Goal: Task Accomplishment & Management: Use online tool/utility

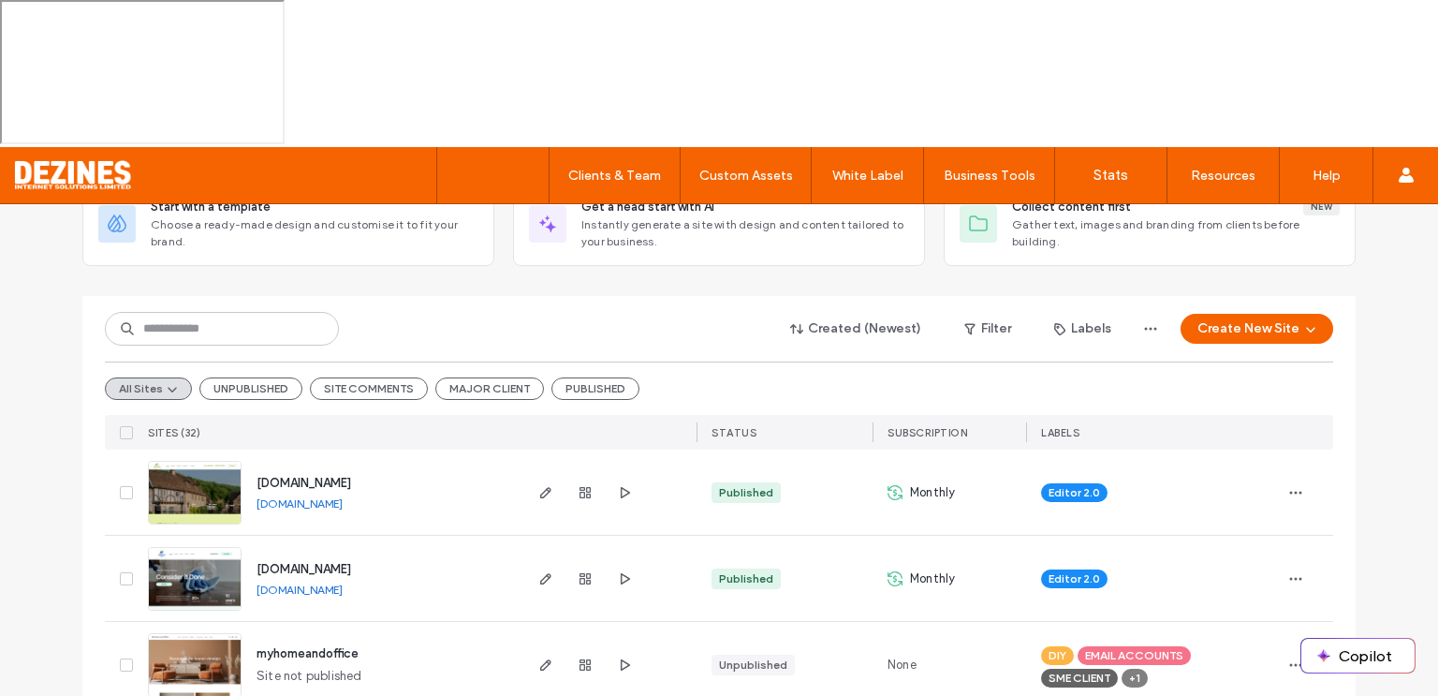
click at [120, 486] on span at bounding box center [126, 492] width 13 height 13
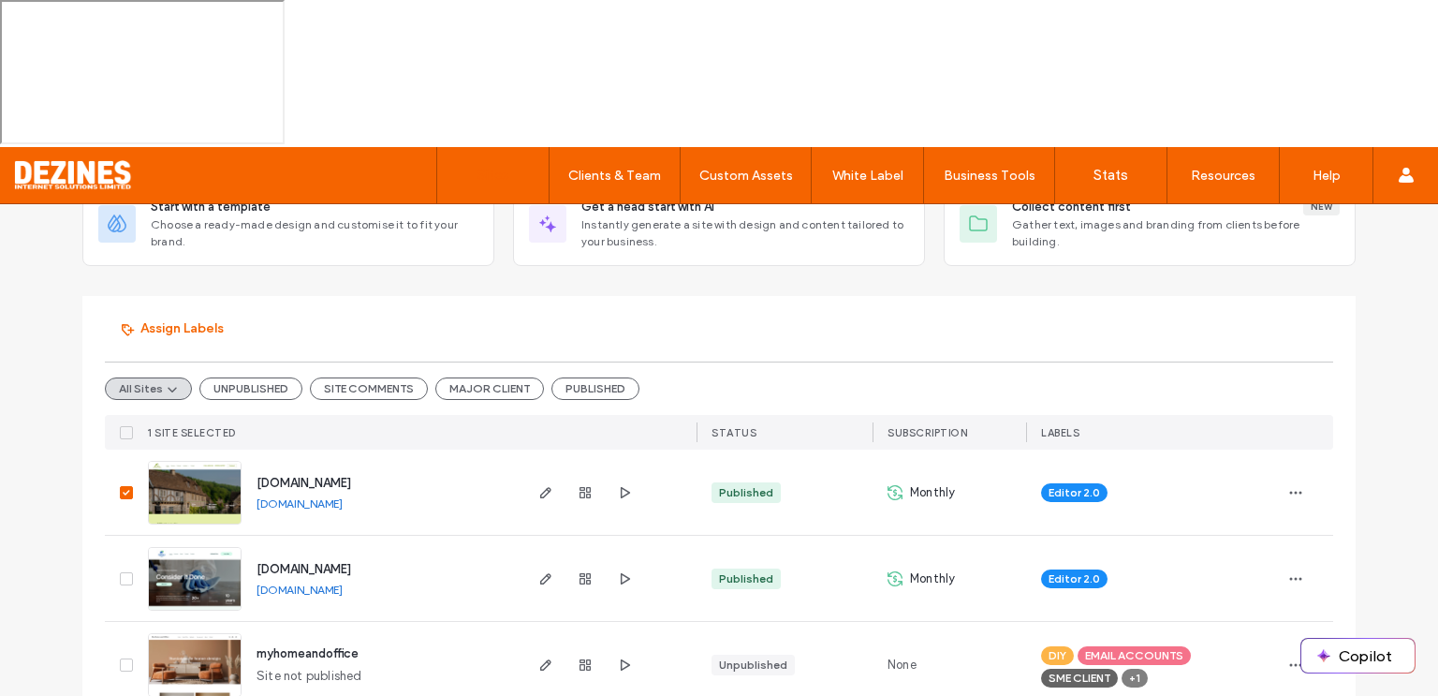
click at [1060, 449] on div "Editor 2.0" at bounding box center [1153, 491] width 254 height 85
click at [996, 449] on div "Monthly" at bounding box center [950, 491] width 154 height 85
click at [1291, 485] on icon "button" at bounding box center [1295, 492] width 15 height 15
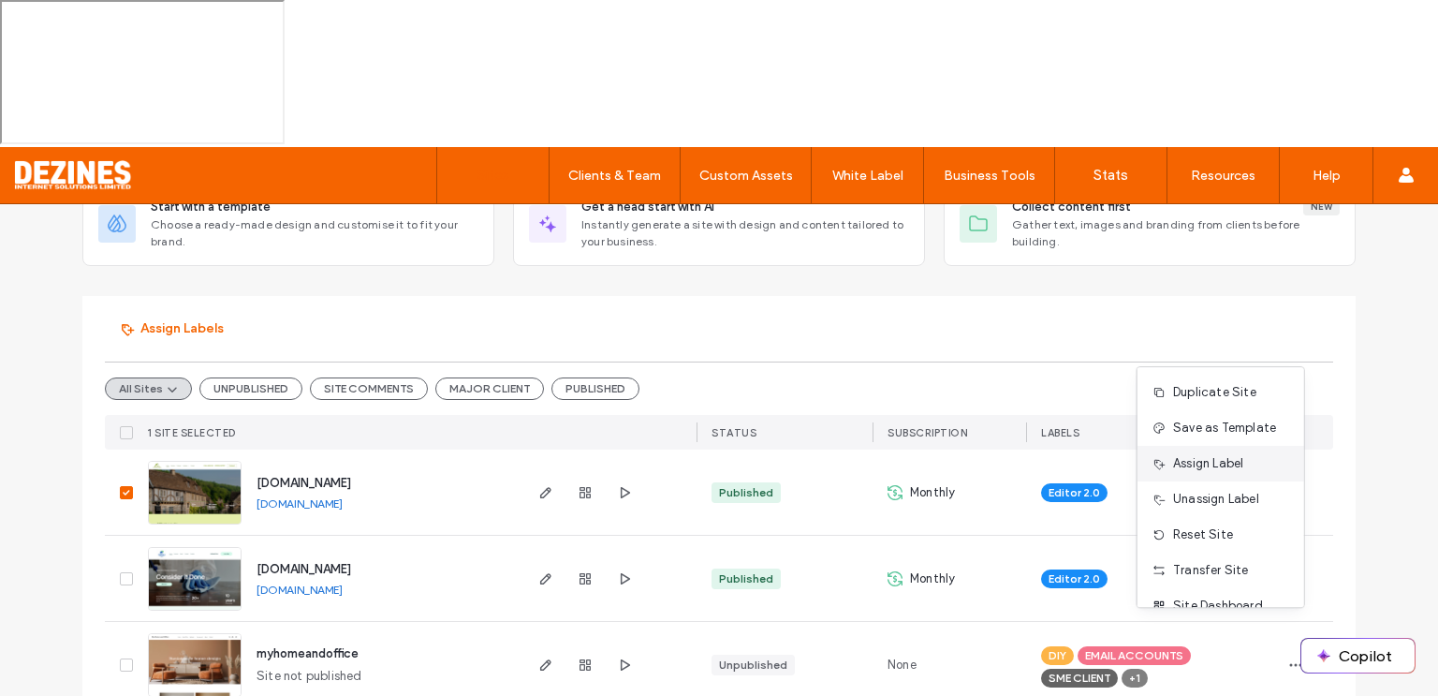
click at [1213, 464] on span "Assign Label" at bounding box center [1208, 463] width 70 height 19
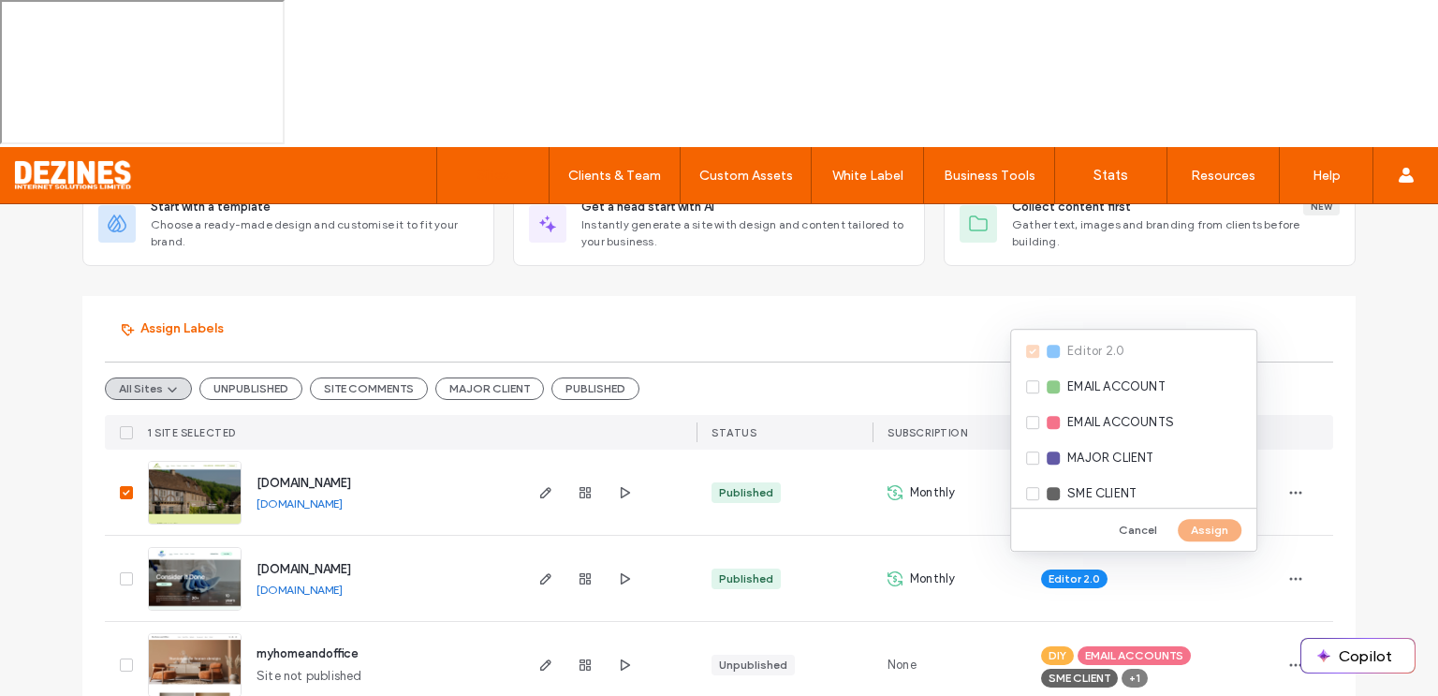
scroll to position [153, 0]
click at [1032, 383] on div "EMAIL ACCOUNT" at bounding box center [1133, 380] width 245 height 36
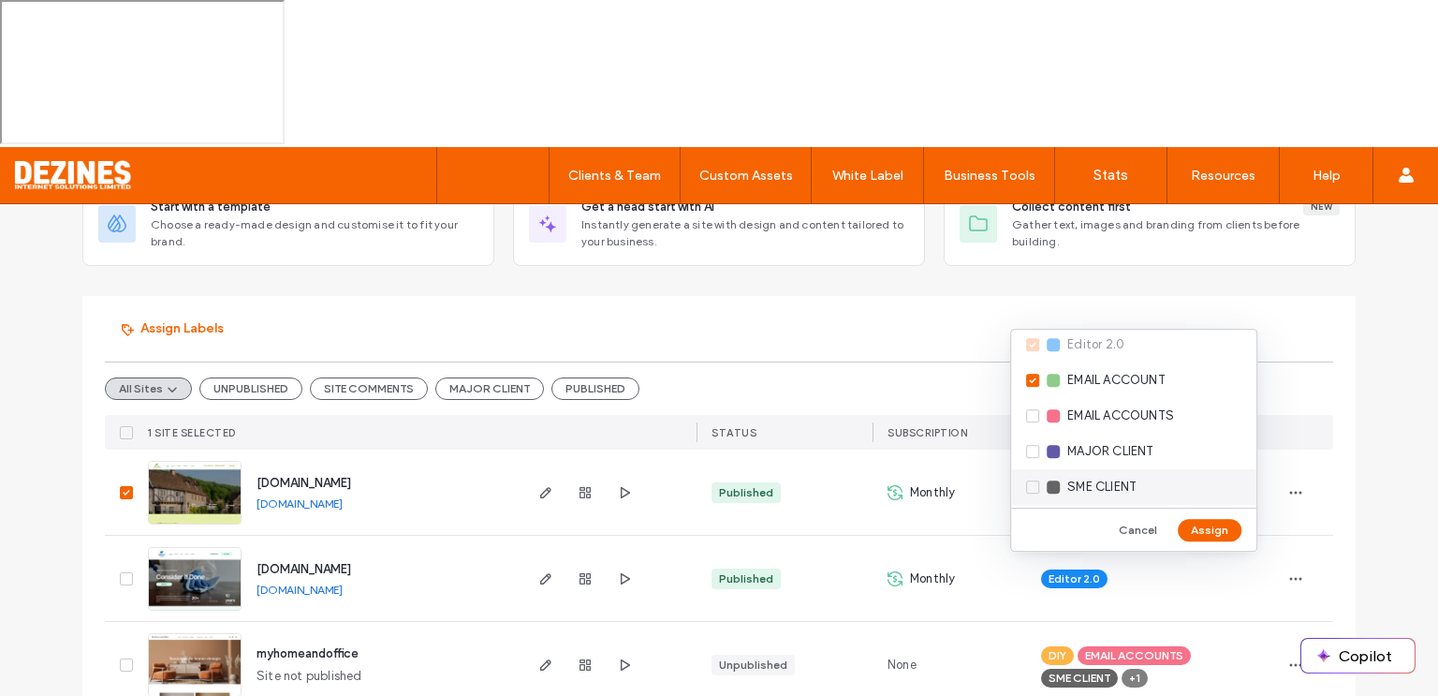
click at [1032, 490] on div "SME CLIENT" at bounding box center [1133, 487] width 245 height 36
click at [1206, 532] on button "Assign" at bounding box center [1210, 530] width 64 height 22
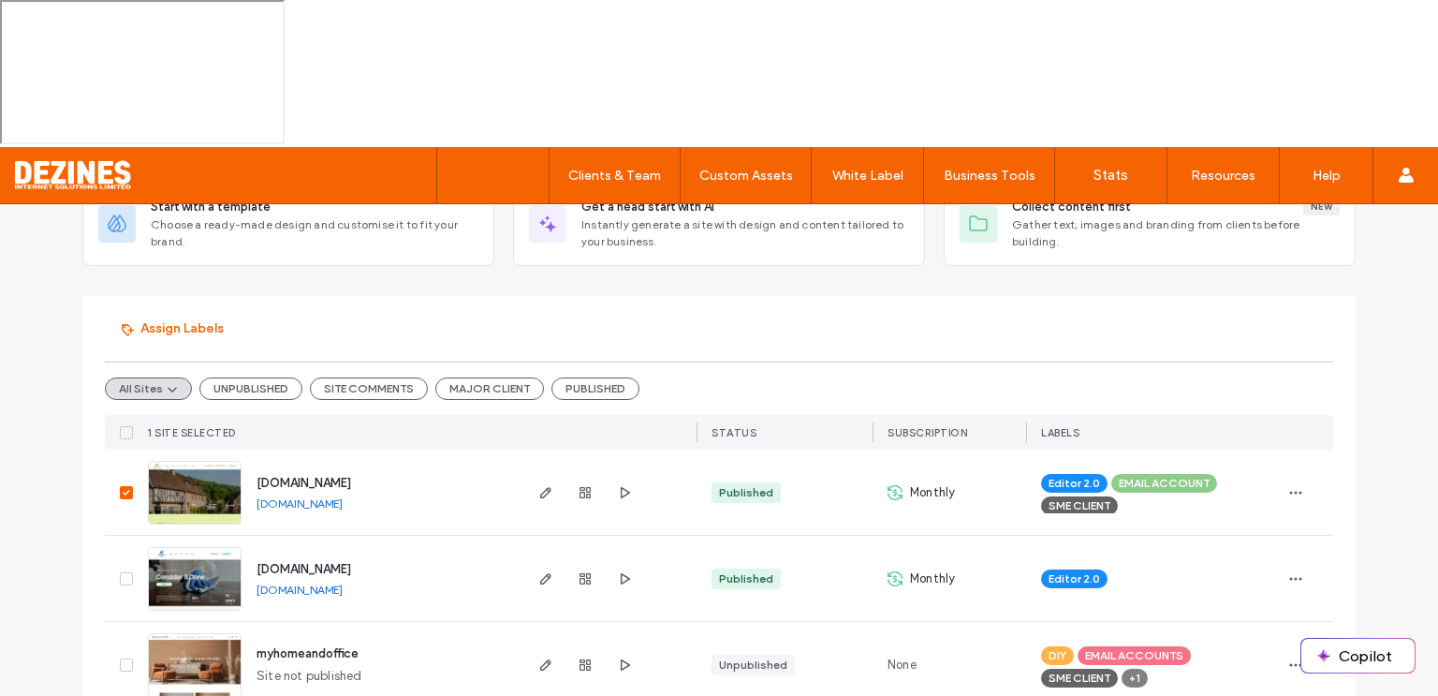
click at [123, 490] on icon at bounding box center [126, 493] width 7 height 6
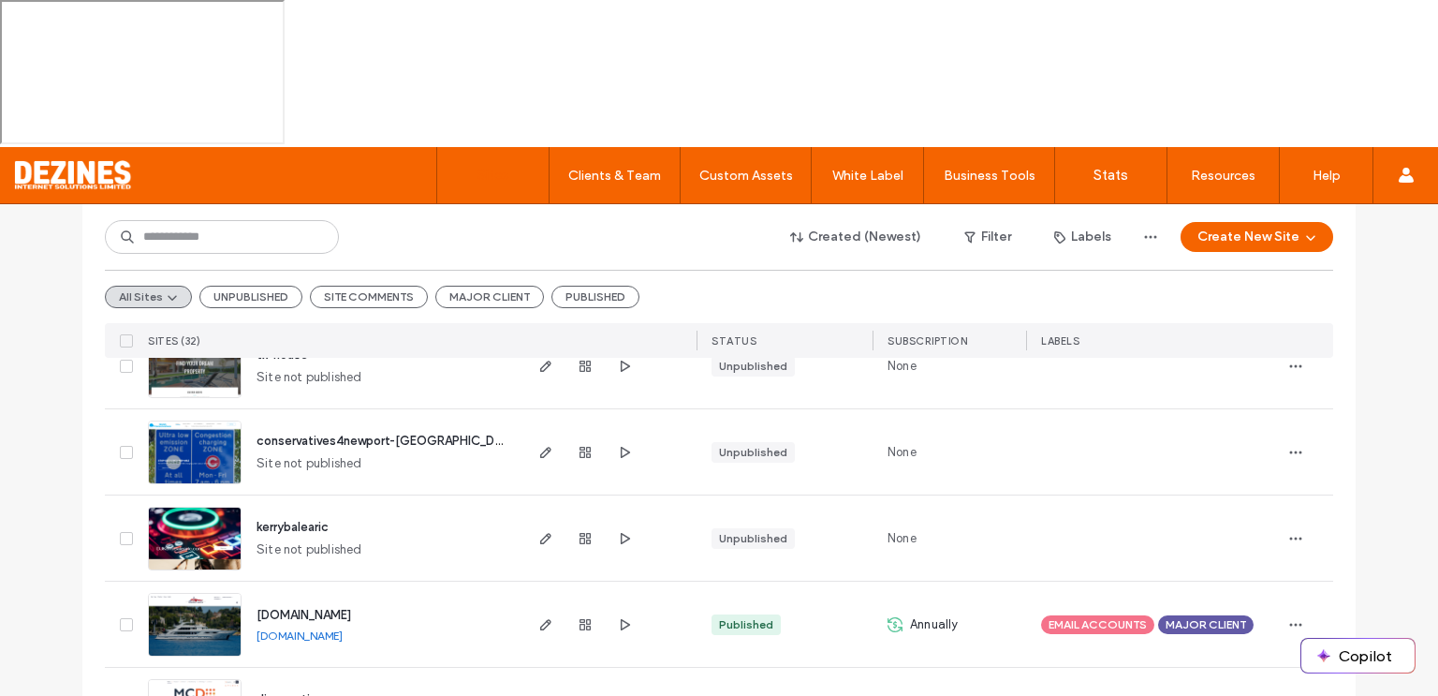
scroll to position [867, 0]
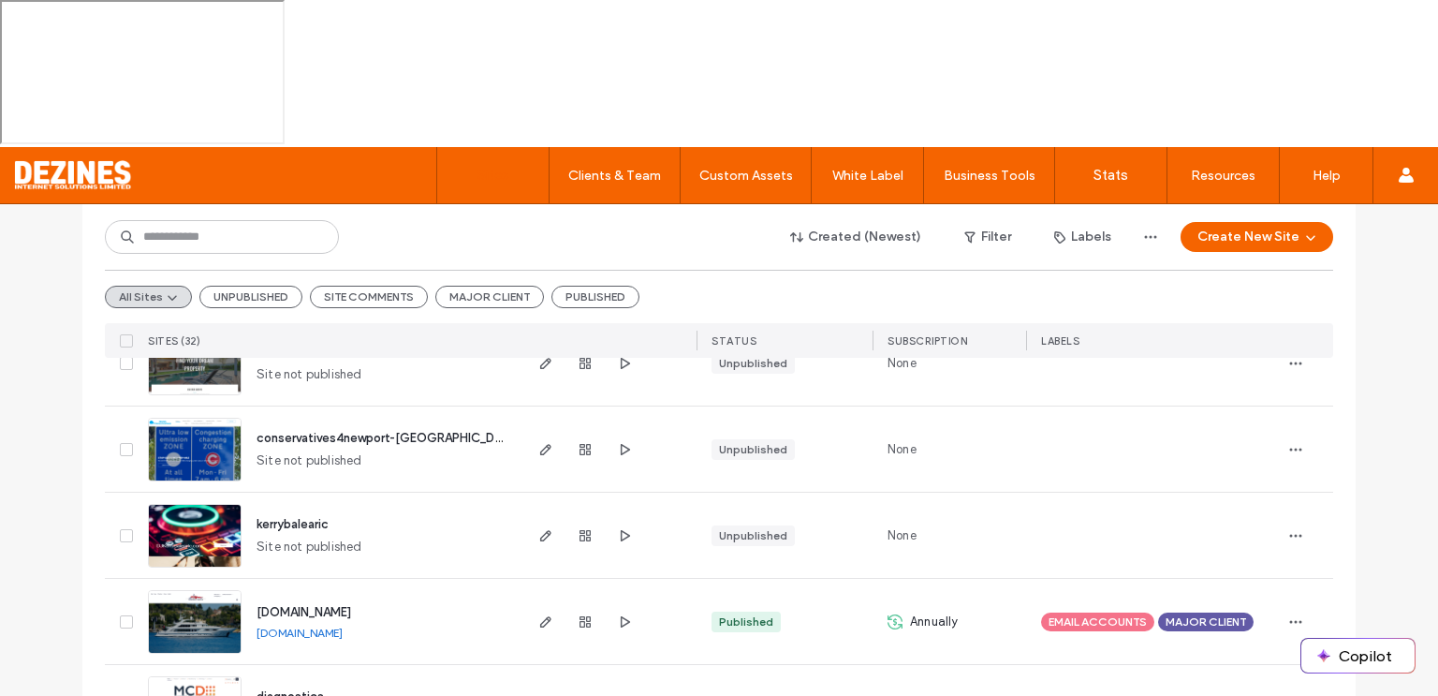
click at [123, 619] on icon at bounding box center [126, 622] width 7 height 6
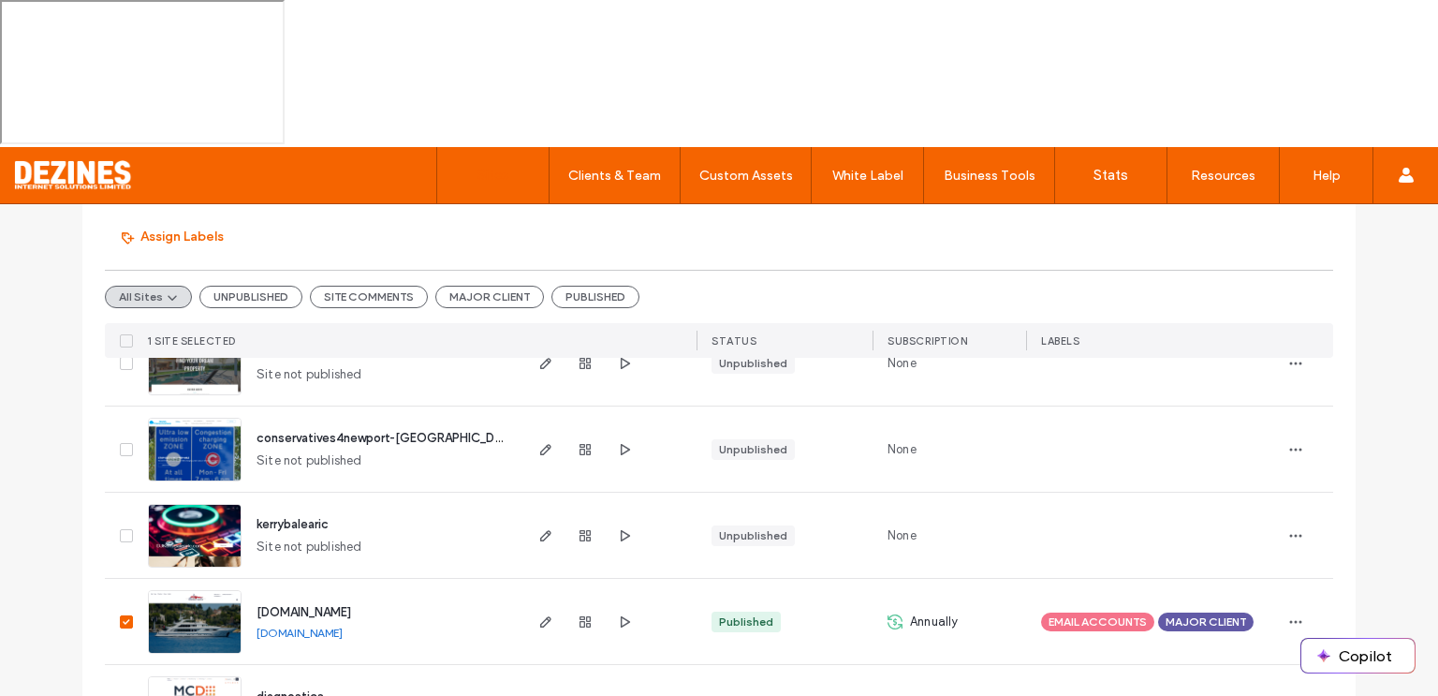
click at [120, 615] on span at bounding box center [126, 621] width 13 height 13
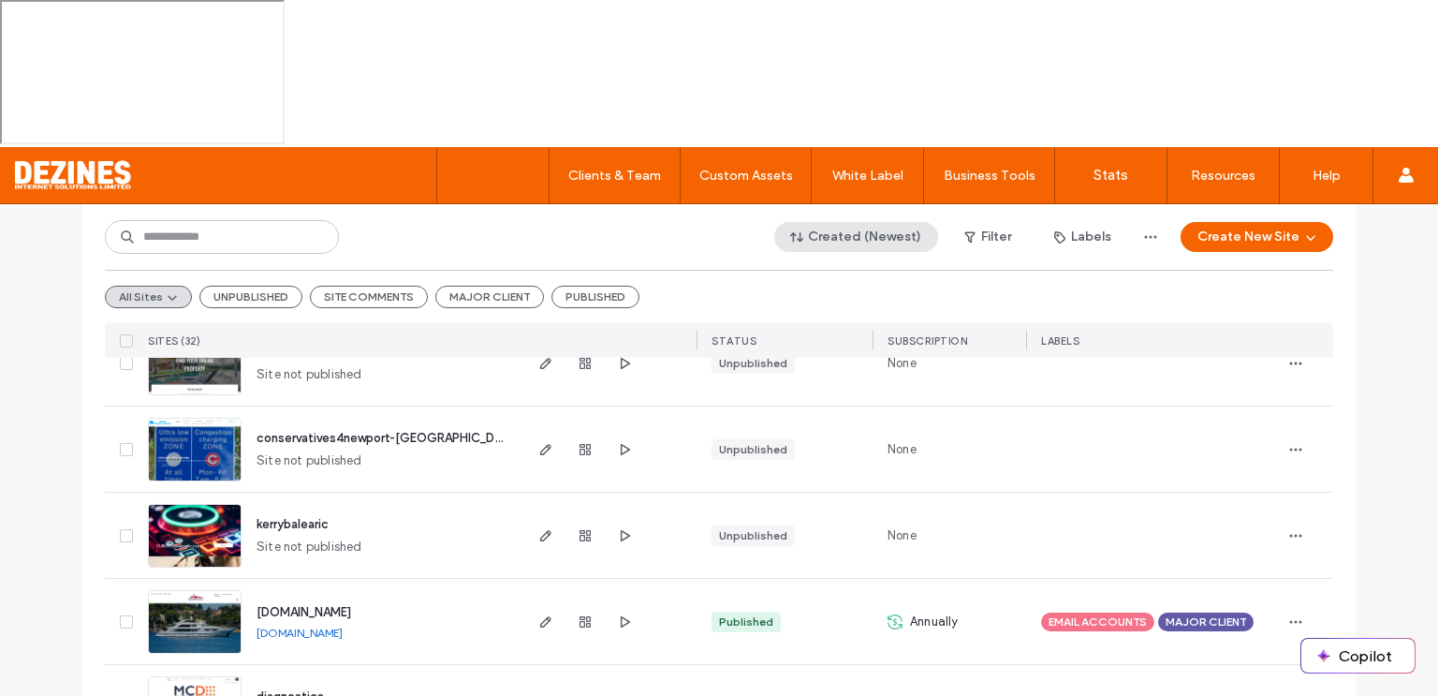
click at [870, 222] on button "Created (Newest)" at bounding box center [856, 237] width 164 height 30
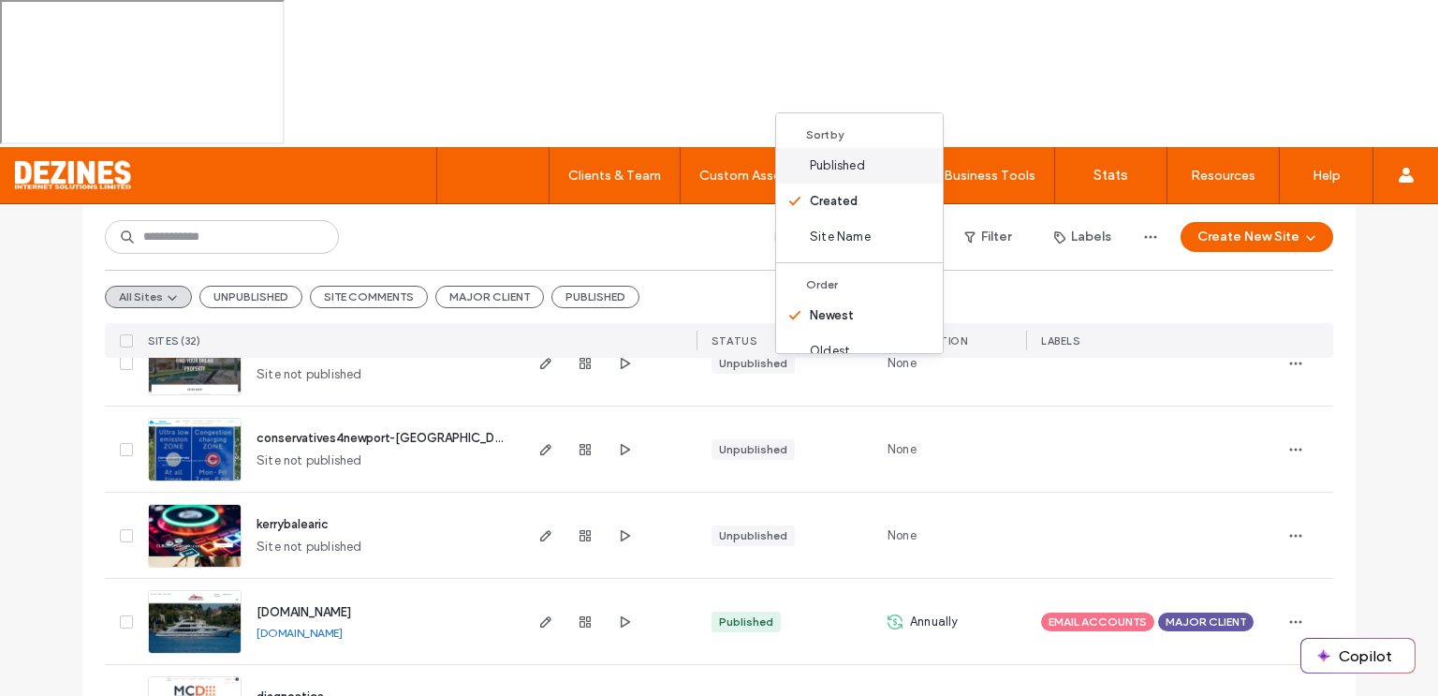
click at [846, 164] on span "Published" at bounding box center [837, 165] width 55 height 19
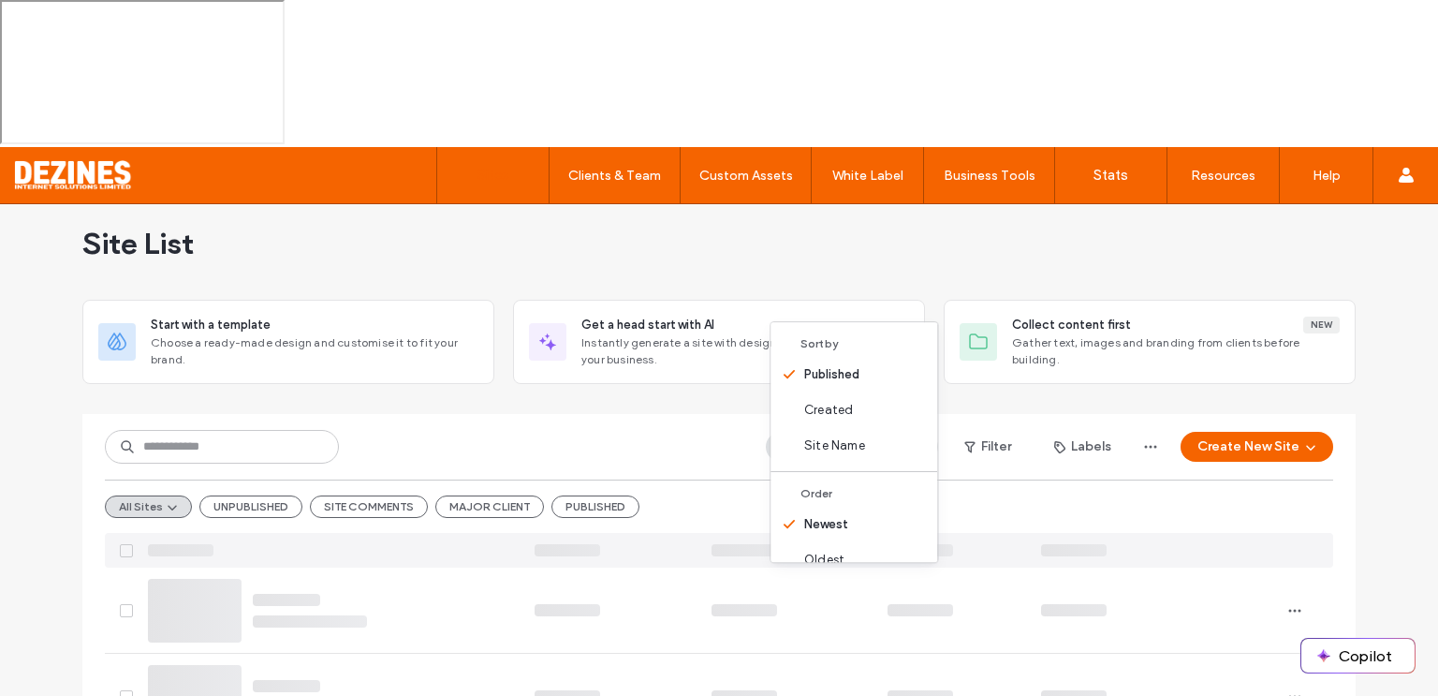
scroll to position [0, 0]
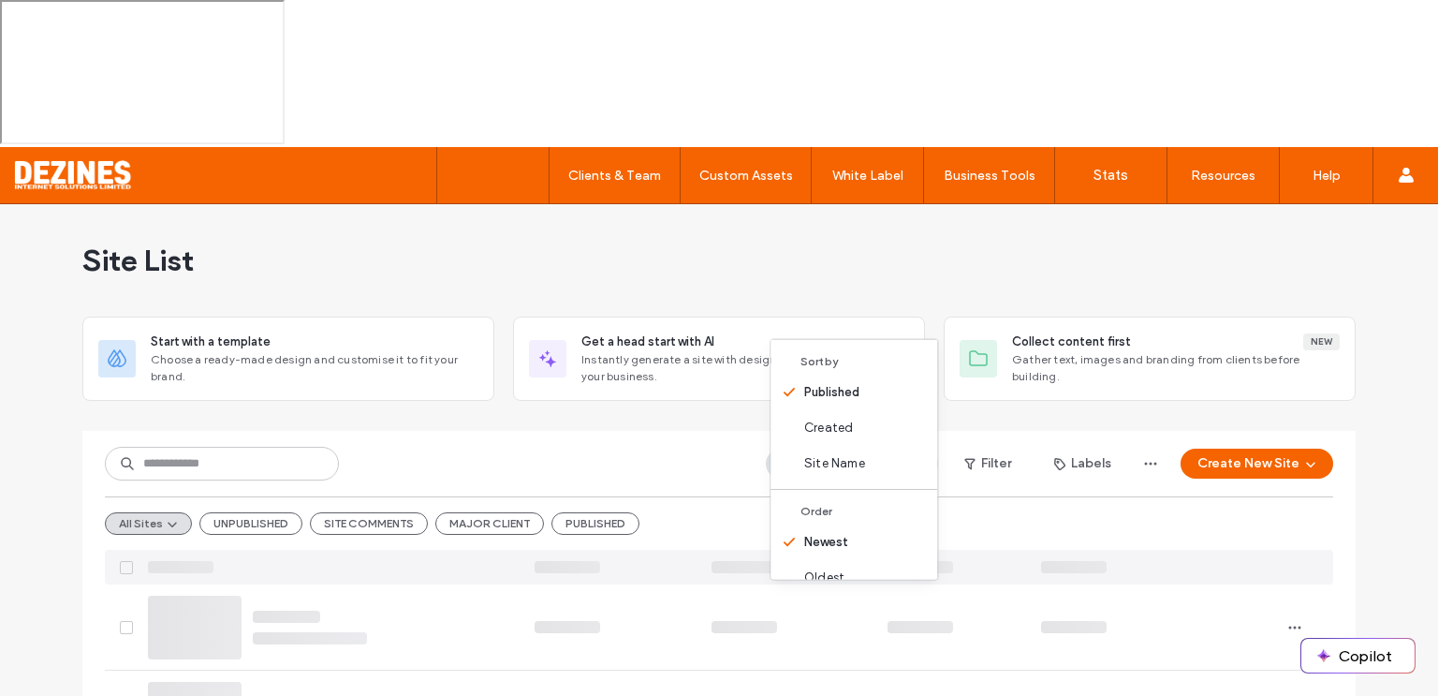
click at [817, 513] on span "Order" at bounding box center [817, 510] width 32 height 17
click at [727, 416] on div at bounding box center [718, 423] width 1273 height 15
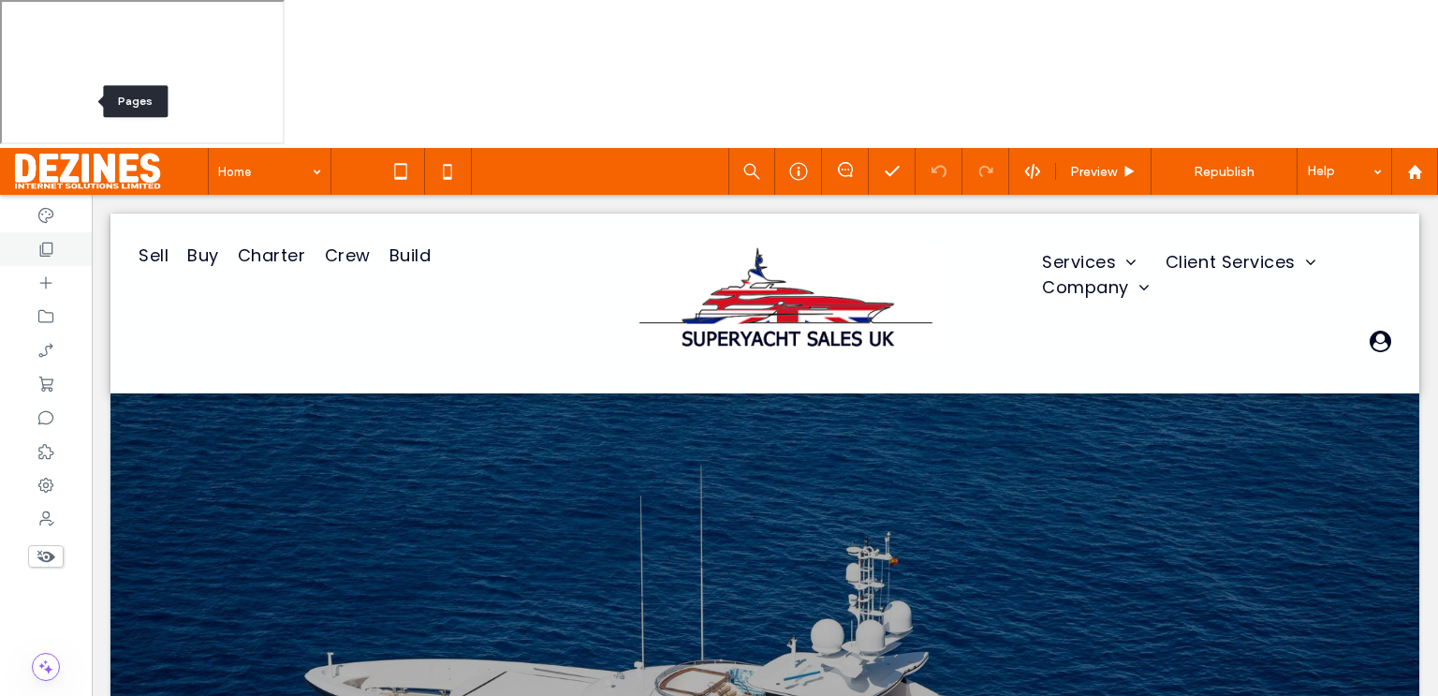
click at [54, 240] on icon at bounding box center [46, 249] width 19 height 19
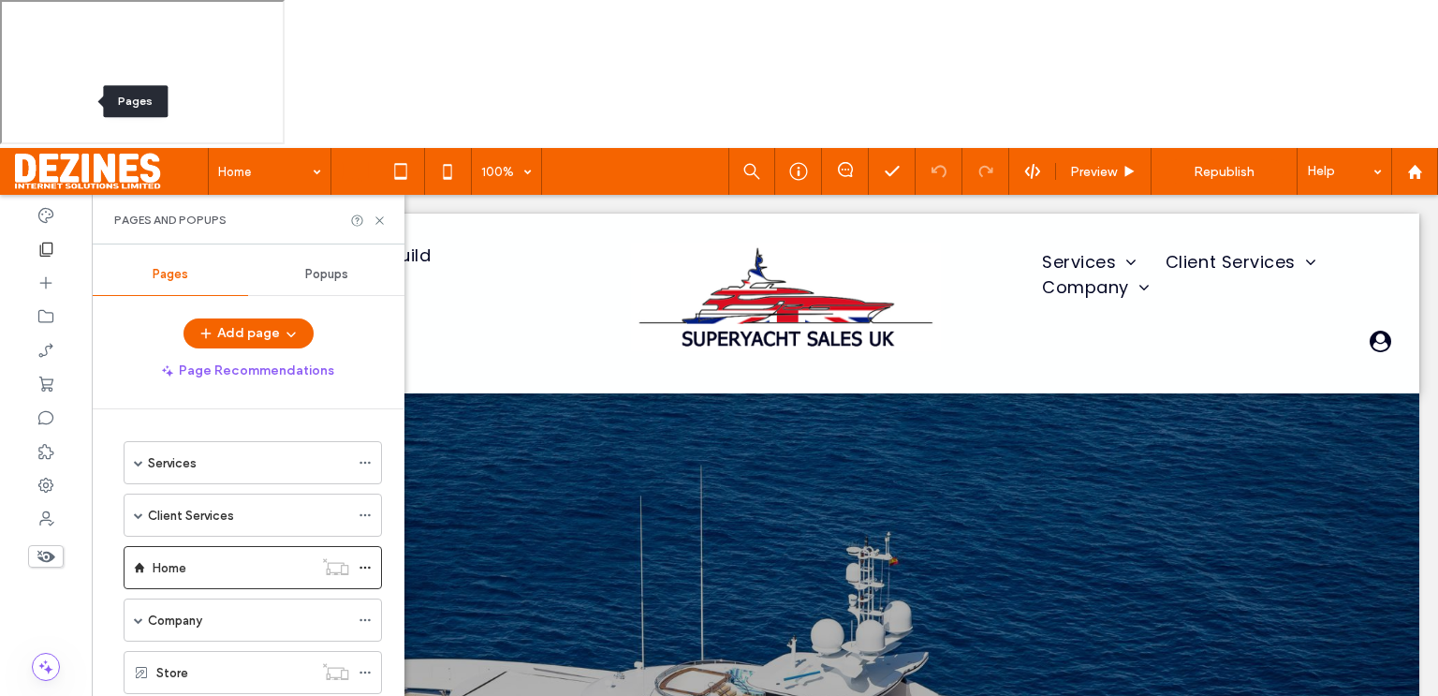
click at [55, 232] on div at bounding box center [46, 249] width 92 height 34
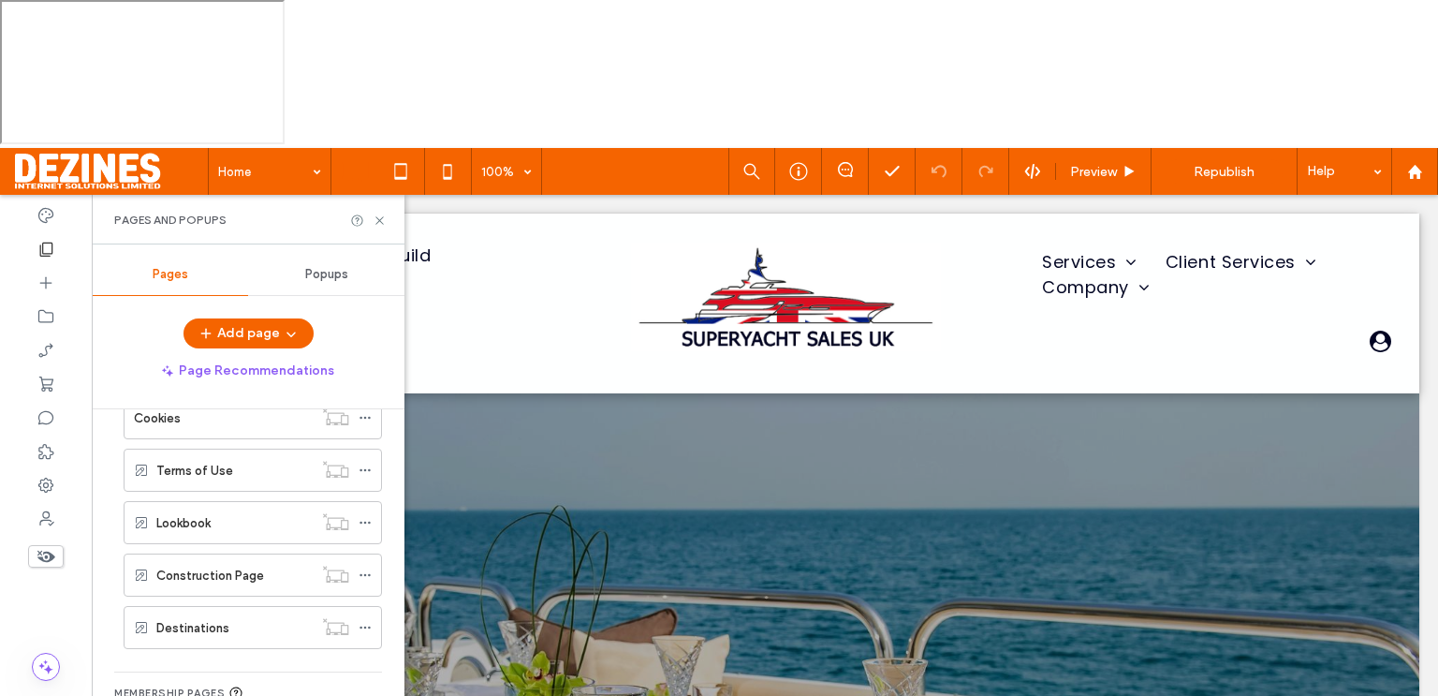
scroll to position [658, 0]
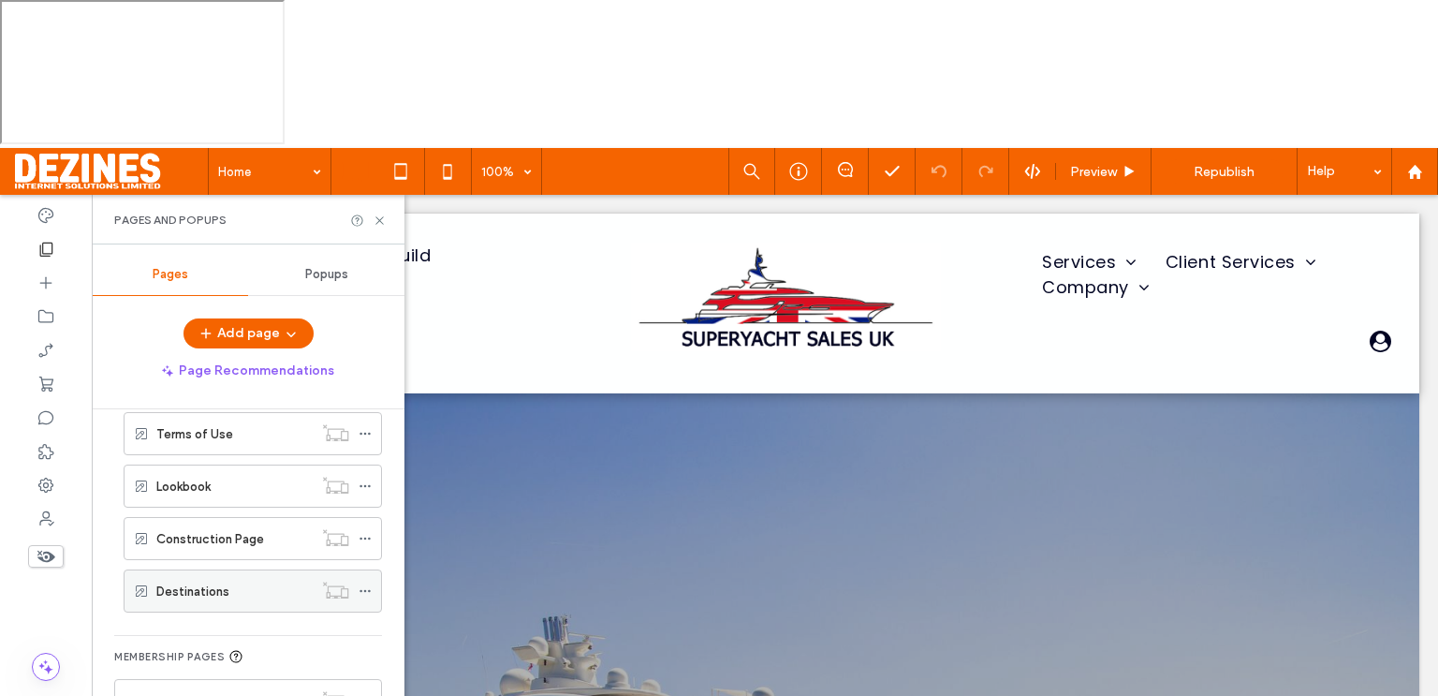
click at [206, 575] on label "Destinations" at bounding box center [192, 591] width 73 height 33
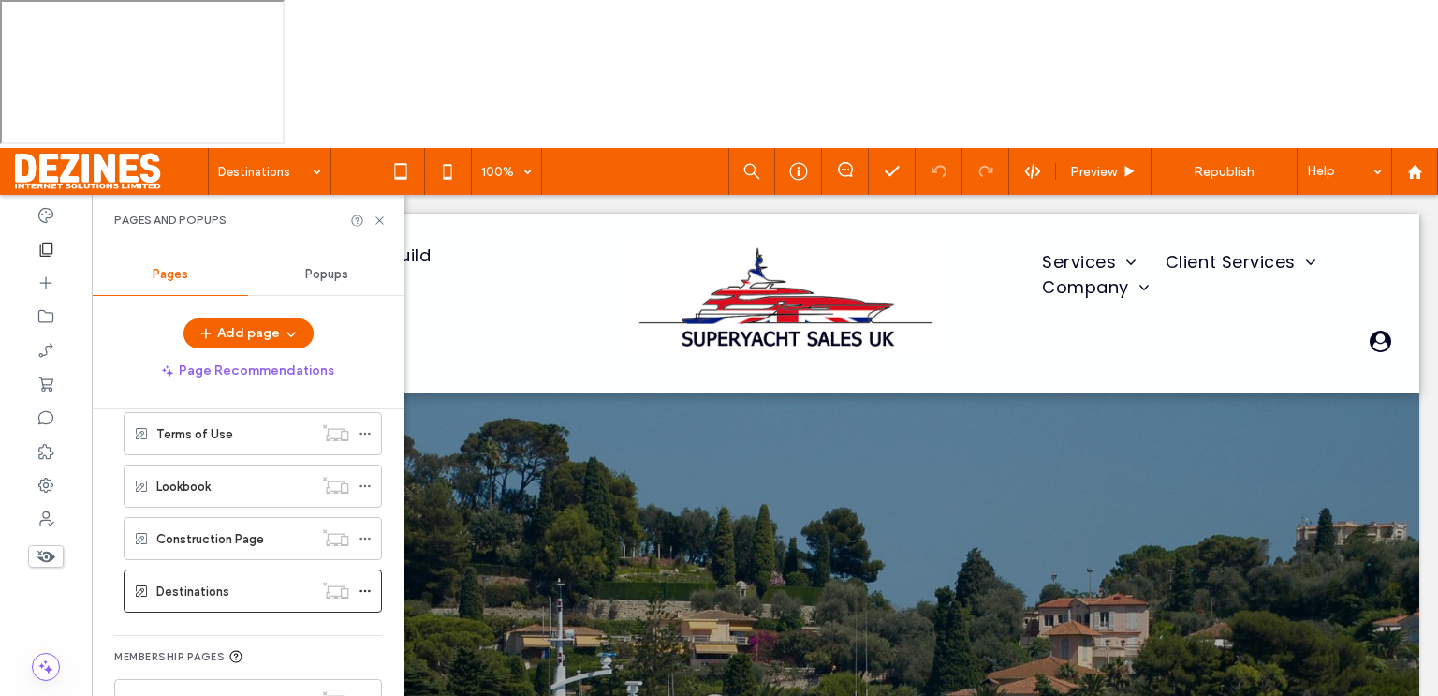
click at [98, 409] on div "Services Owners Representative The Red Ensign Legal Services GDPR & DPA Complia…" at bounding box center [248, 621] width 313 height 425
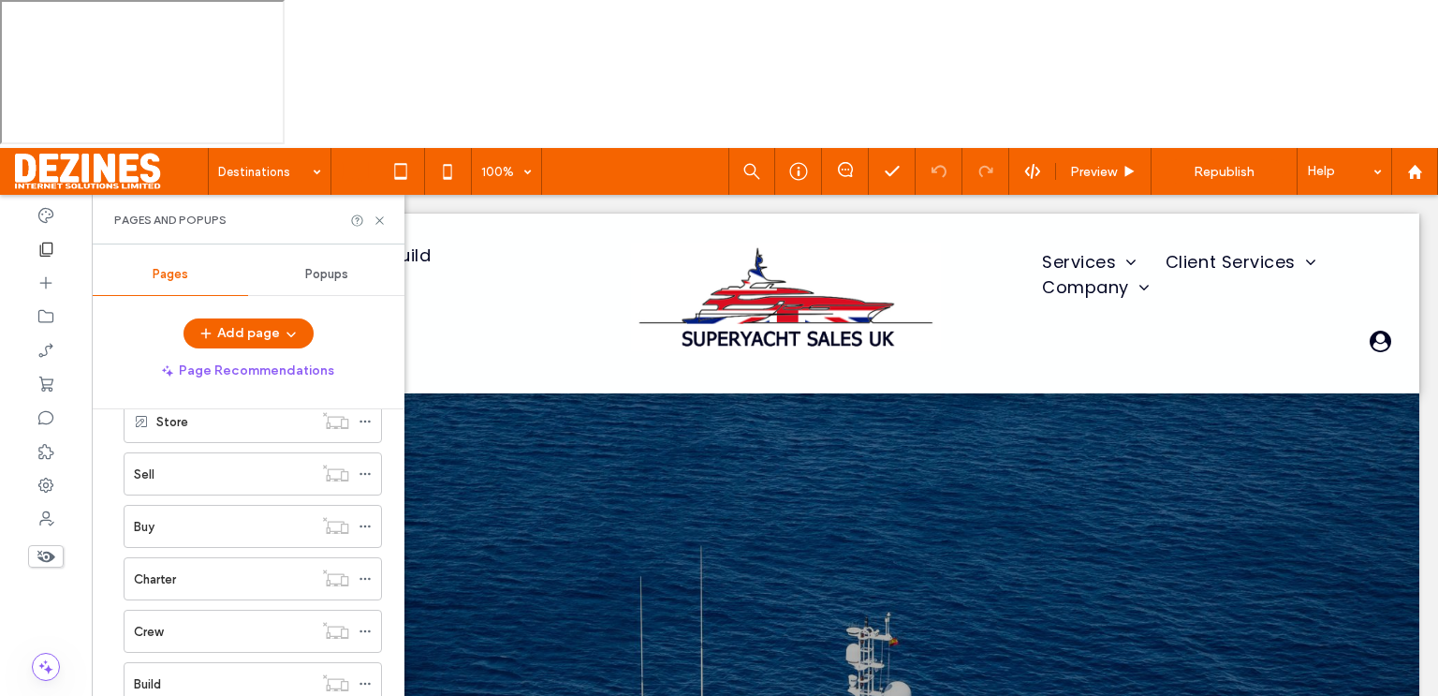
scroll to position [154, 0]
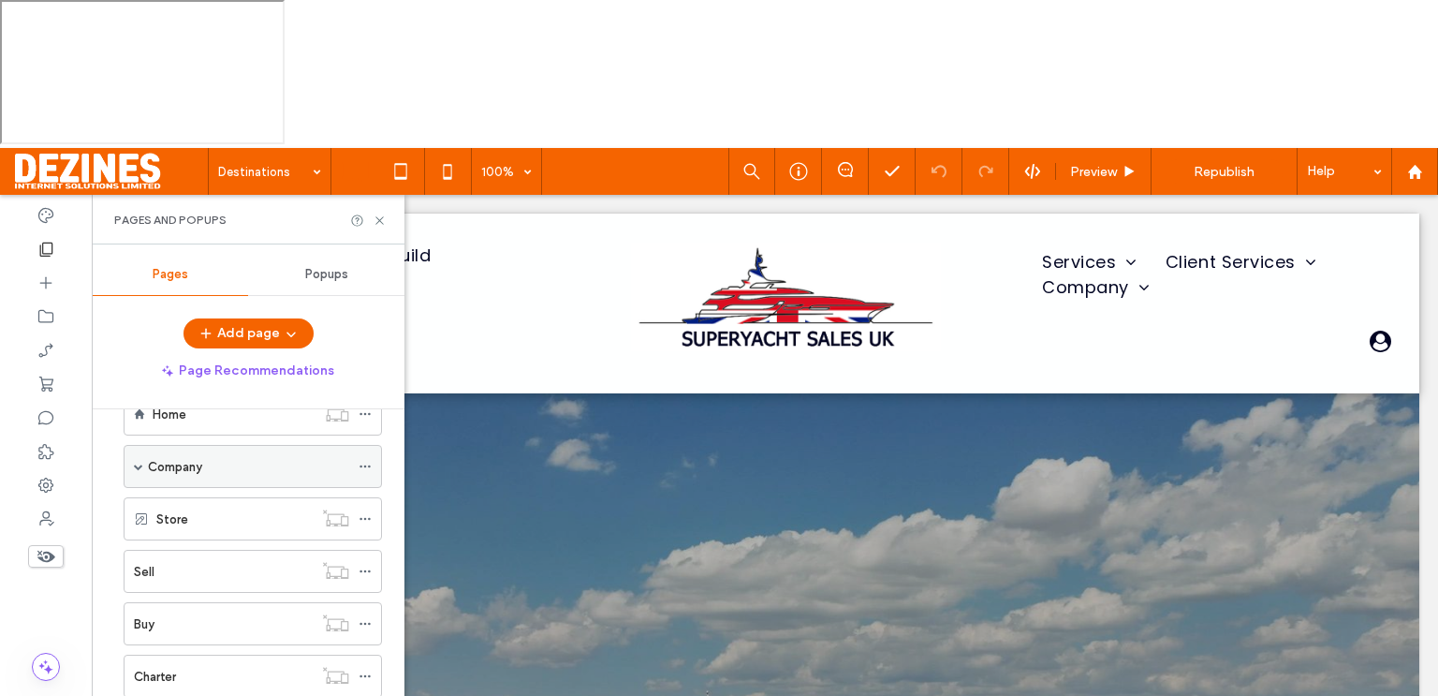
click at [140, 462] on span at bounding box center [138, 466] width 9 height 9
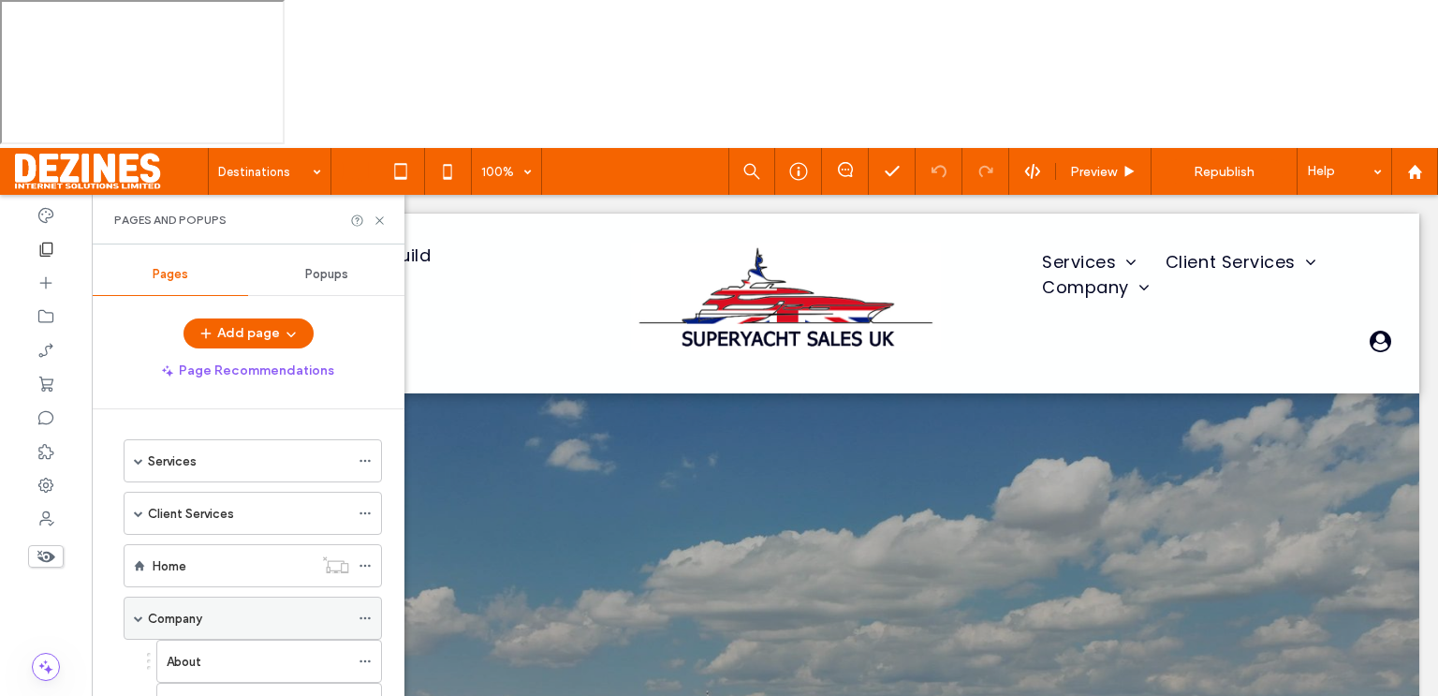
scroll to position [0, 0]
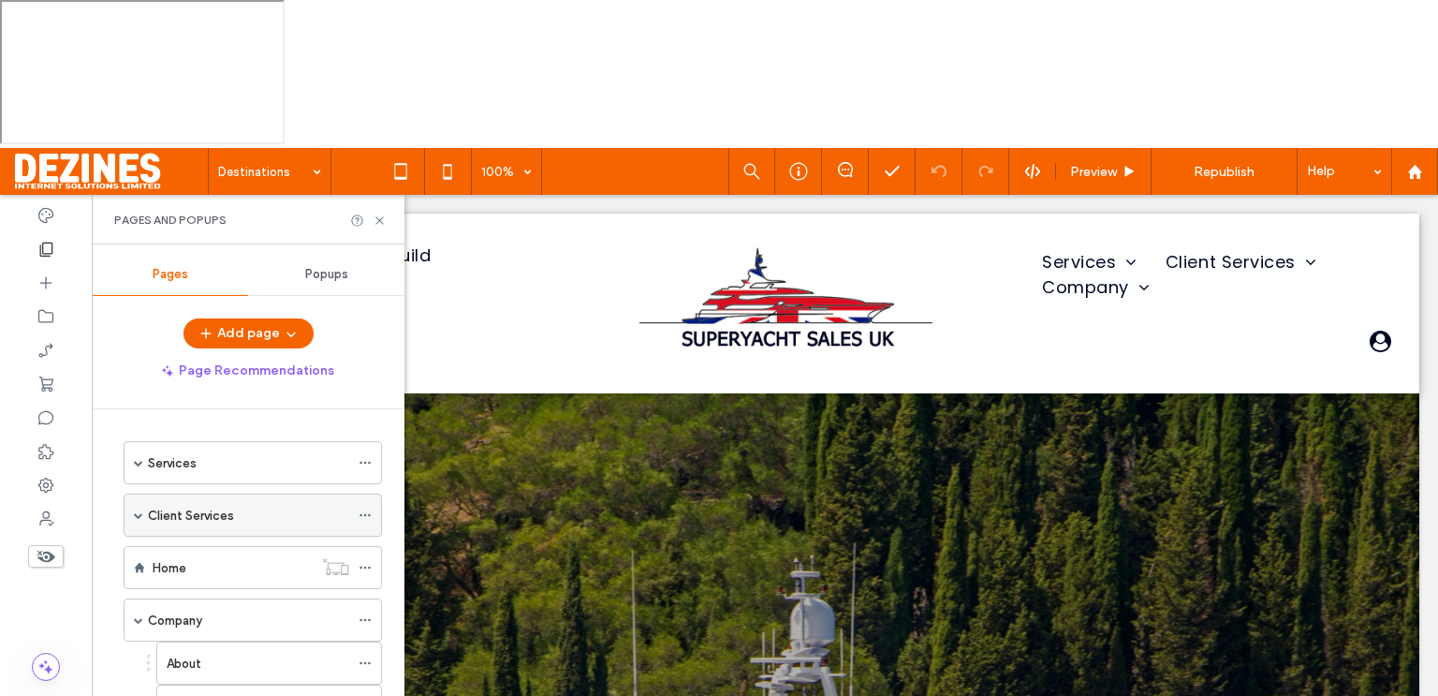
click at [135, 510] on span at bounding box center [138, 514] width 9 height 9
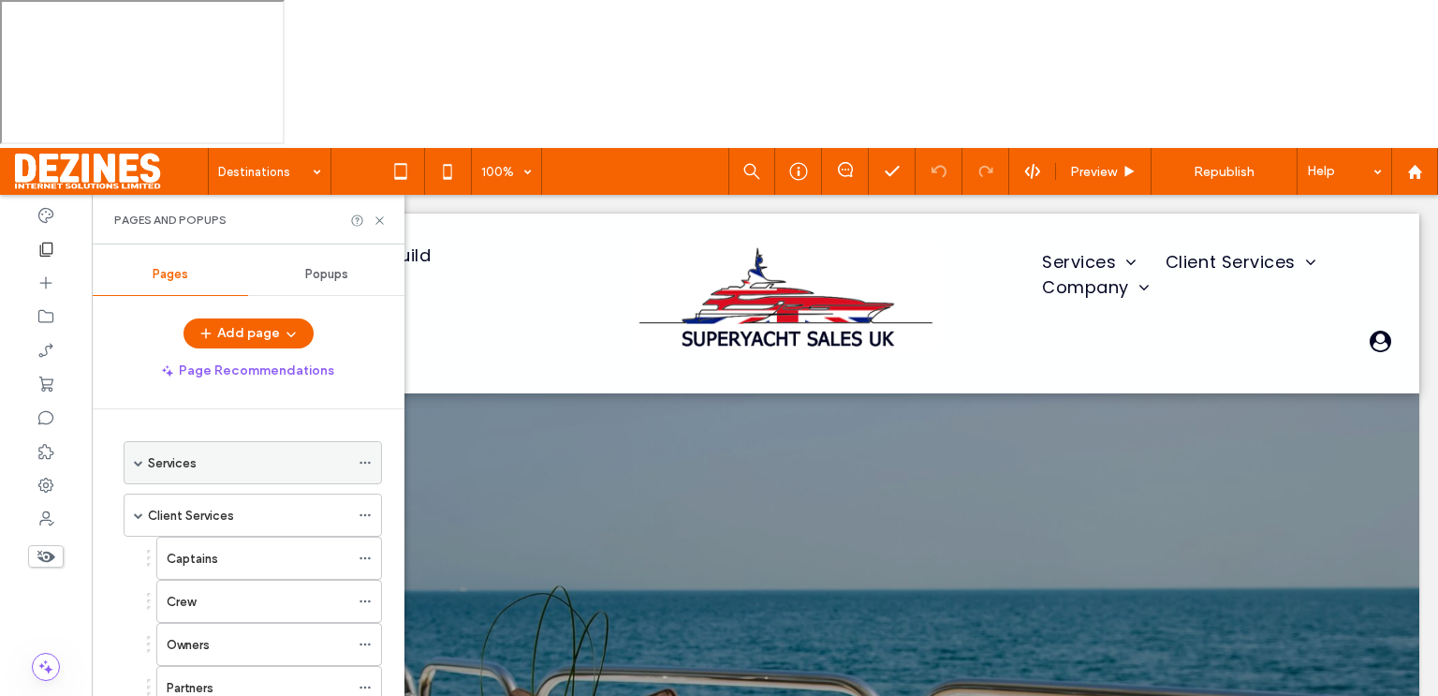
click at [137, 458] on span at bounding box center [138, 462] width 9 height 9
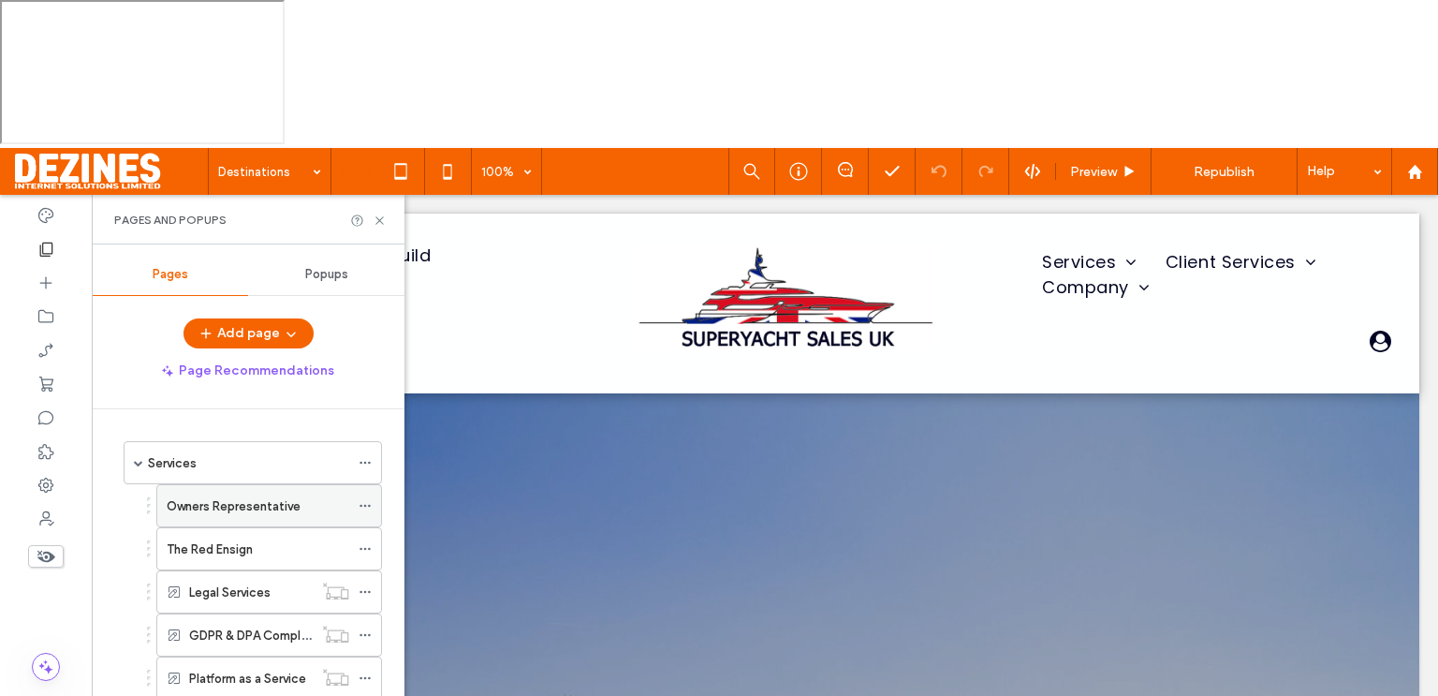
click at [207, 490] on label "Owners Representative" at bounding box center [234, 506] width 134 height 33
click at [363, 499] on icon at bounding box center [365, 505] width 13 height 13
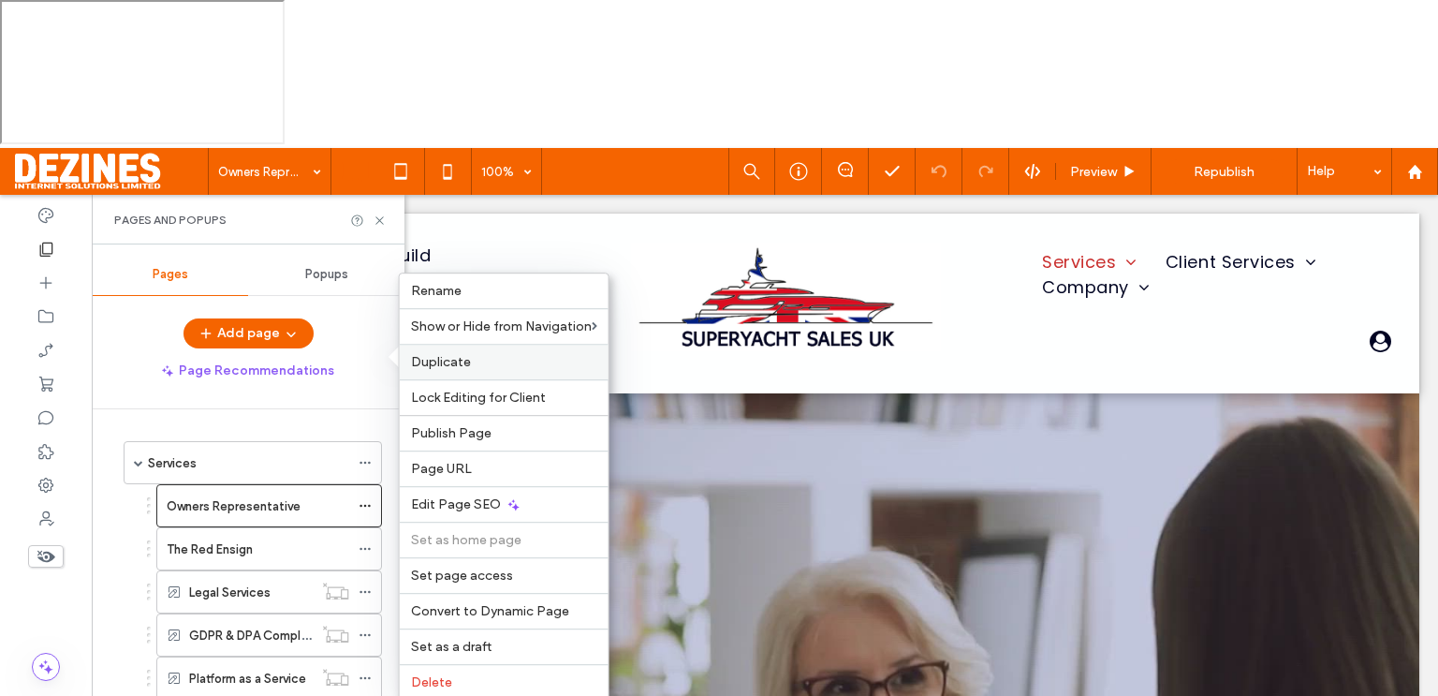
click at [438, 370] on div "Duplicate" at bounding box center [504, 362] width 209 height 36
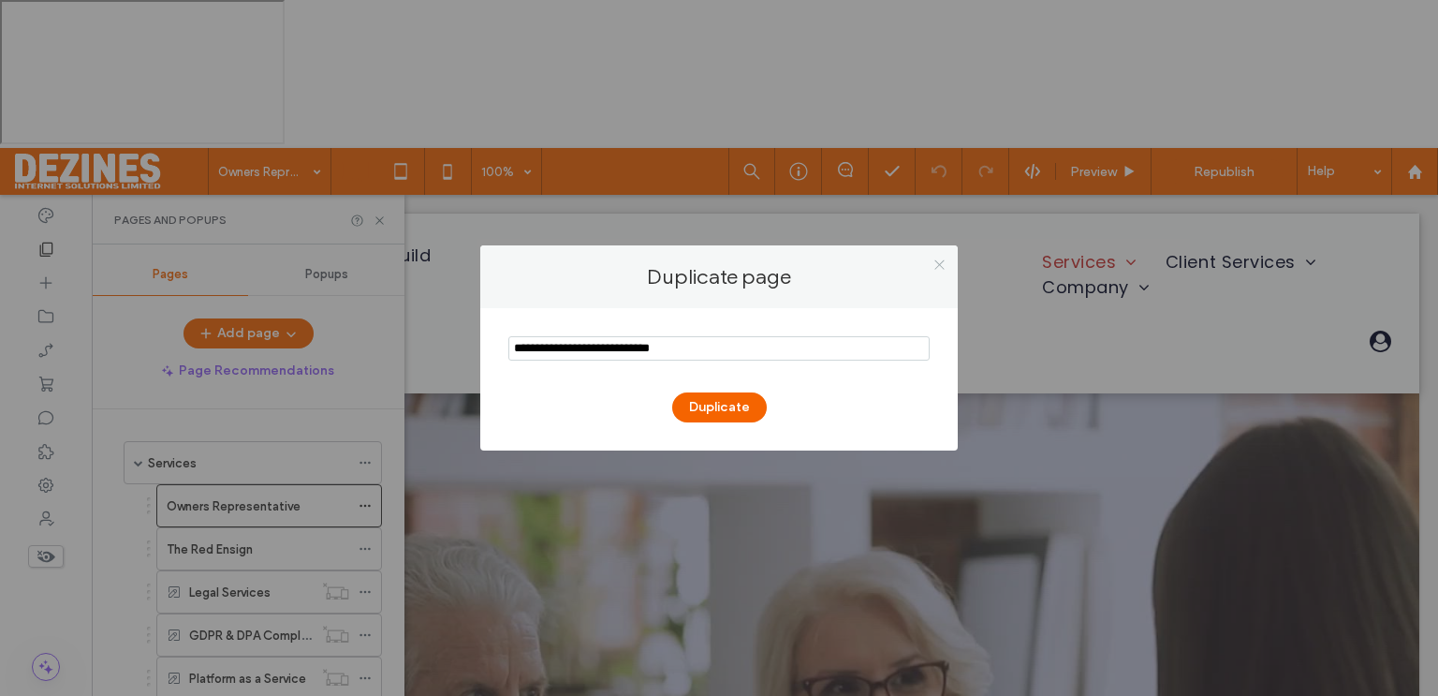
click at [938, 267] on icon at bounding box center [940, 264] width 14 height 14
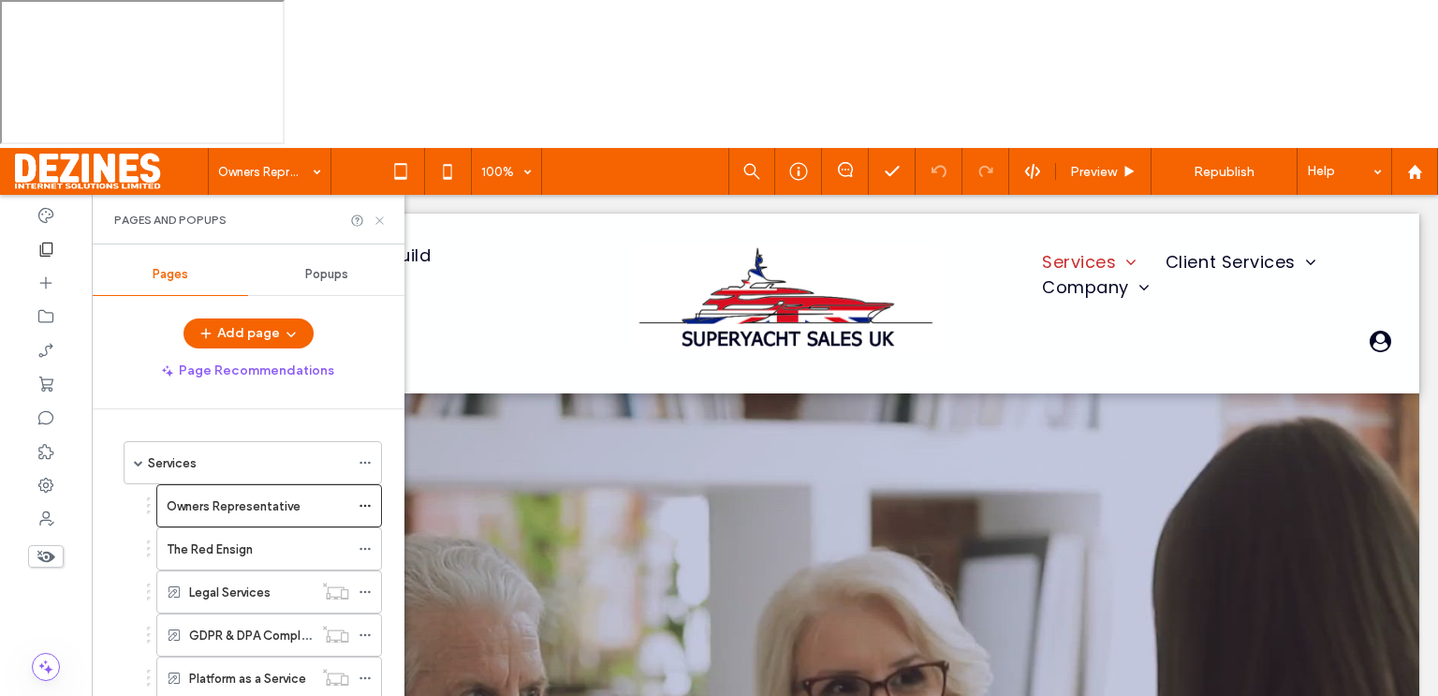
click at [378, 216] on use at bounding box center [378, 219] width 7 height 7
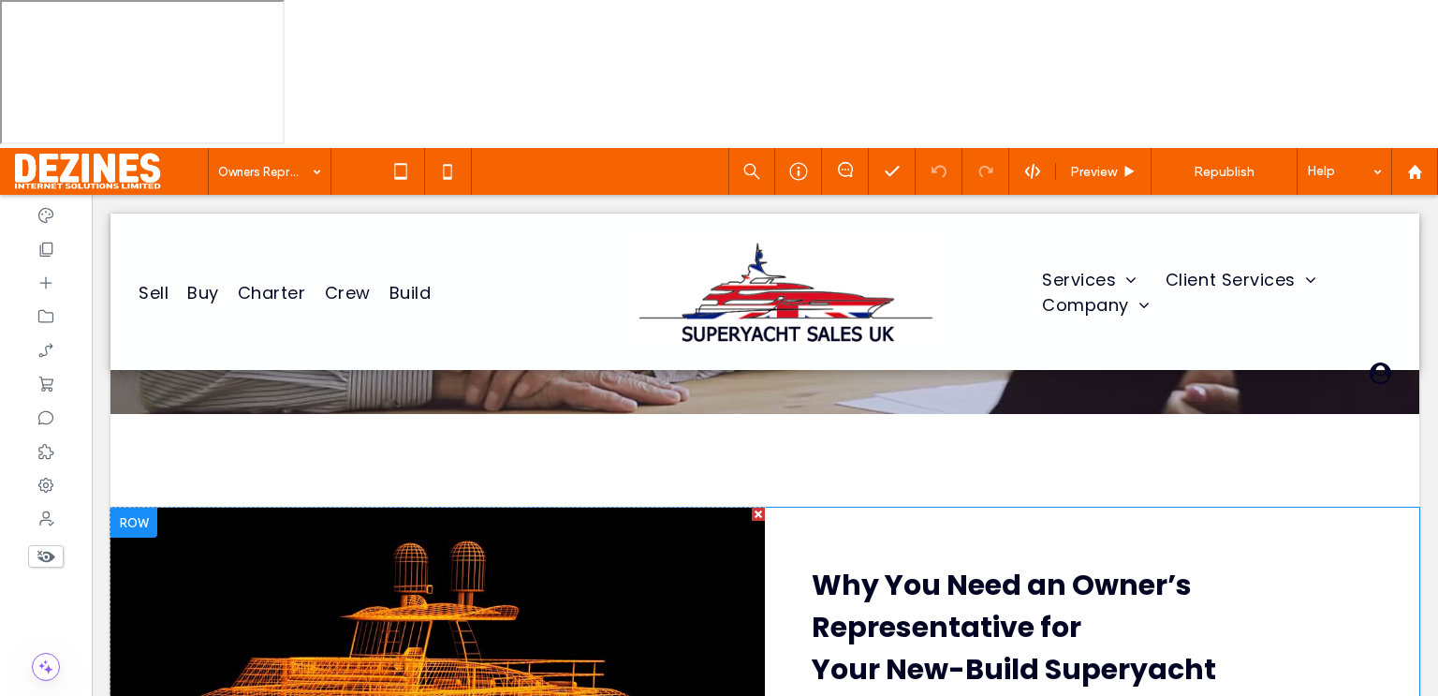
scroll to position [794, 0]
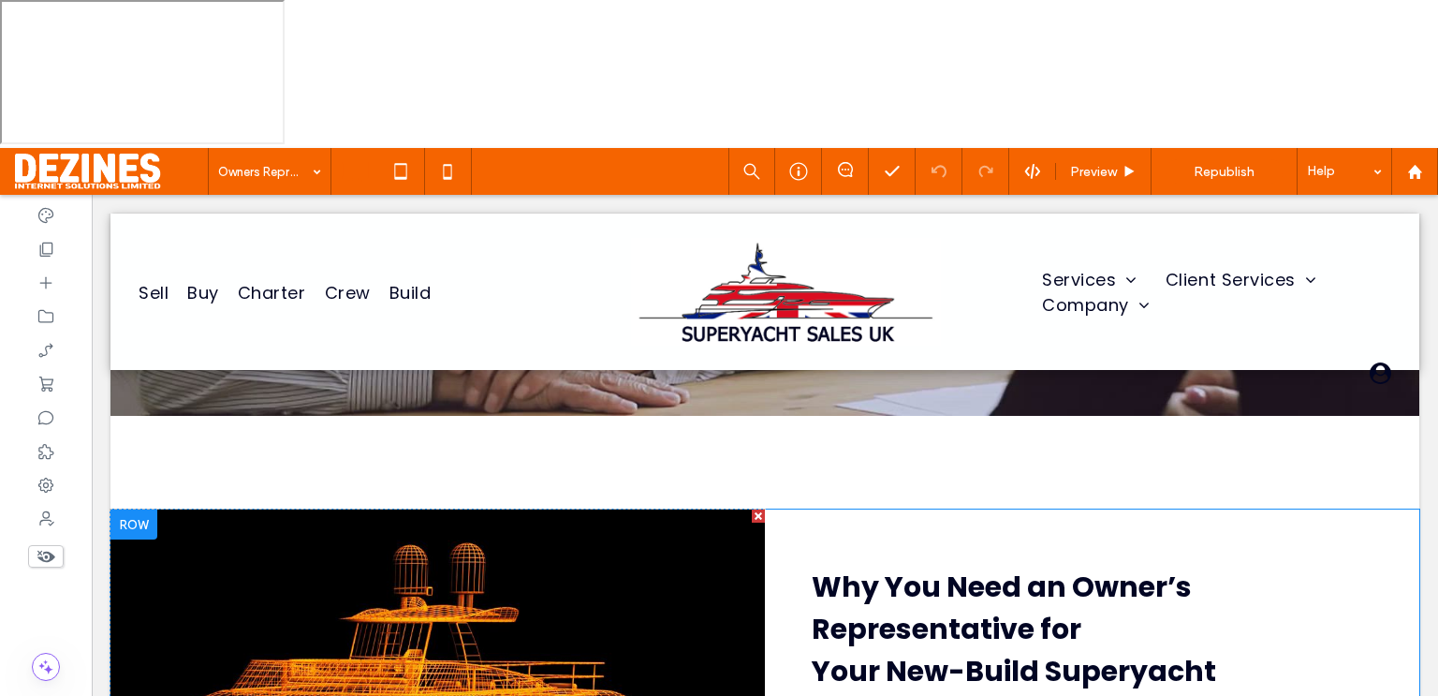
click at [138, 531] on div at bounding box center [133, 524] width 47 height 30
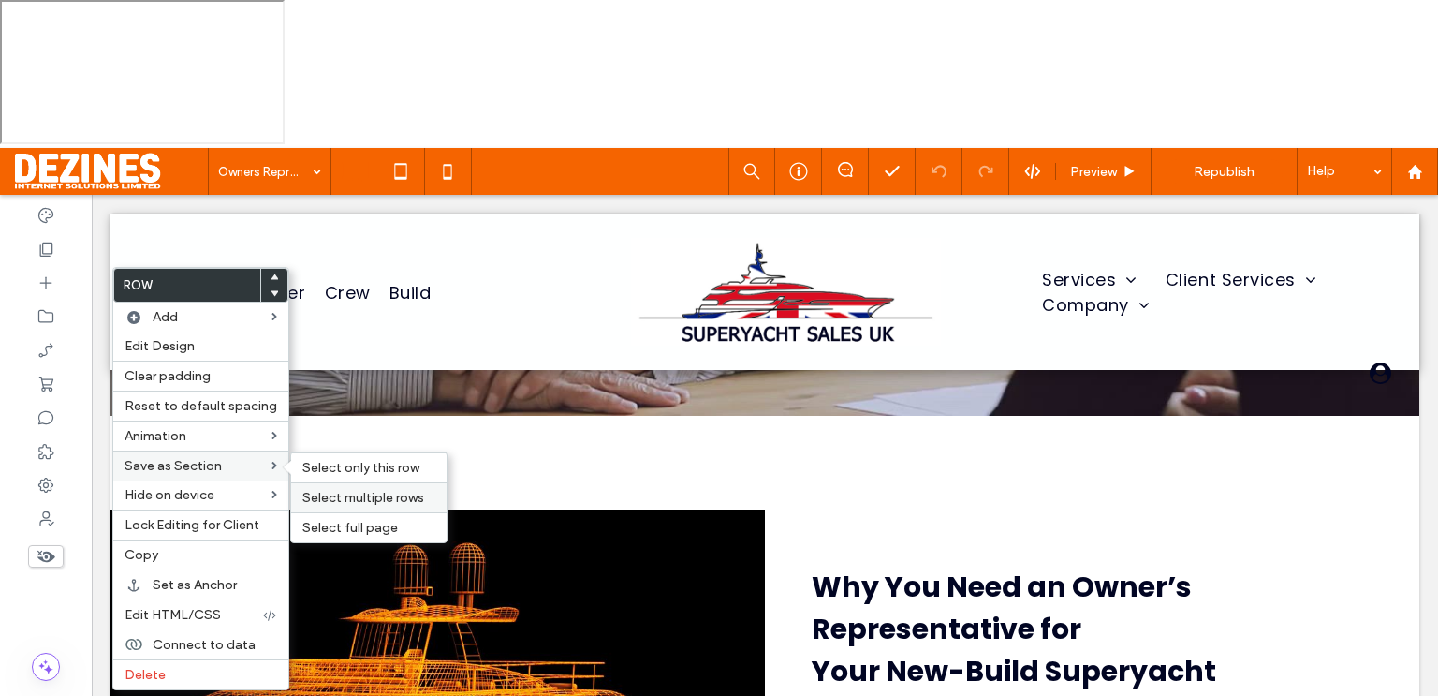
click at [337, 497] on span "Select multiple rows" at bounding box center [363, 498] width 122 height 16
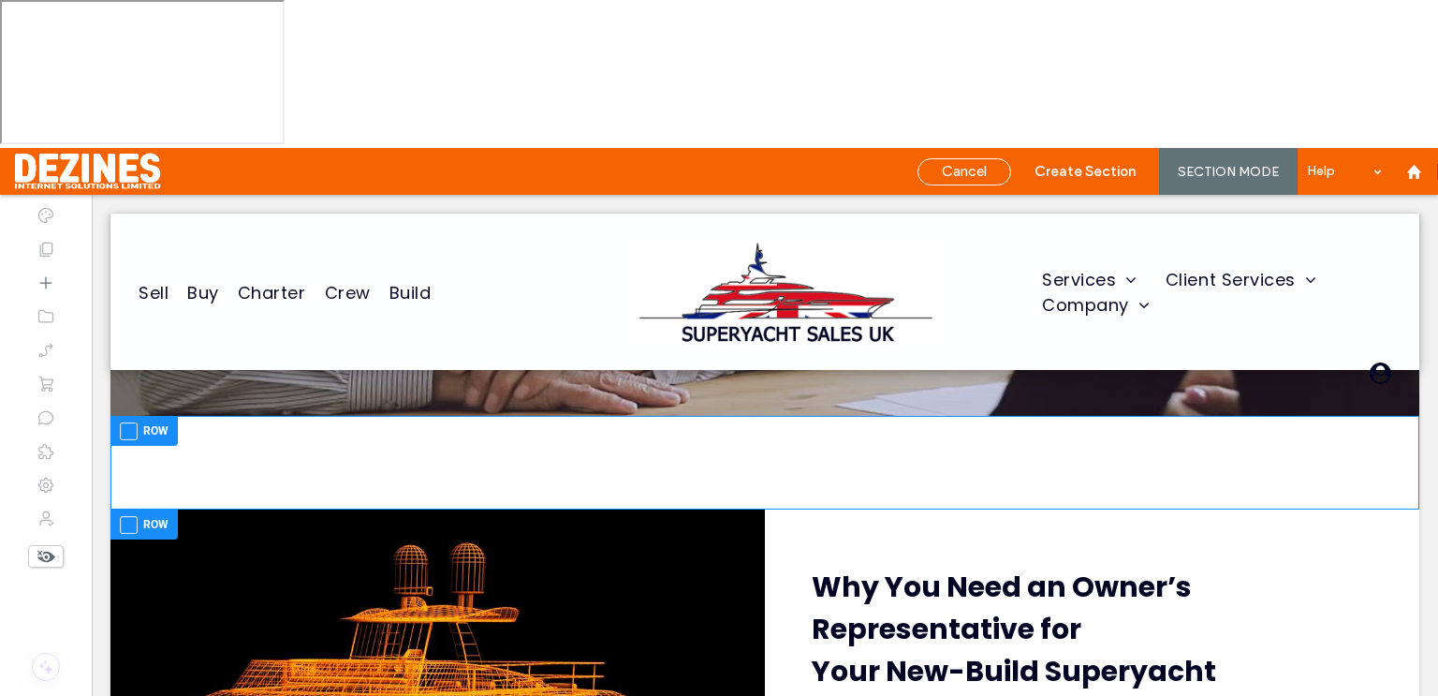
click at [129, 530] on span at bounding box center [129, 525] width 18 height 18
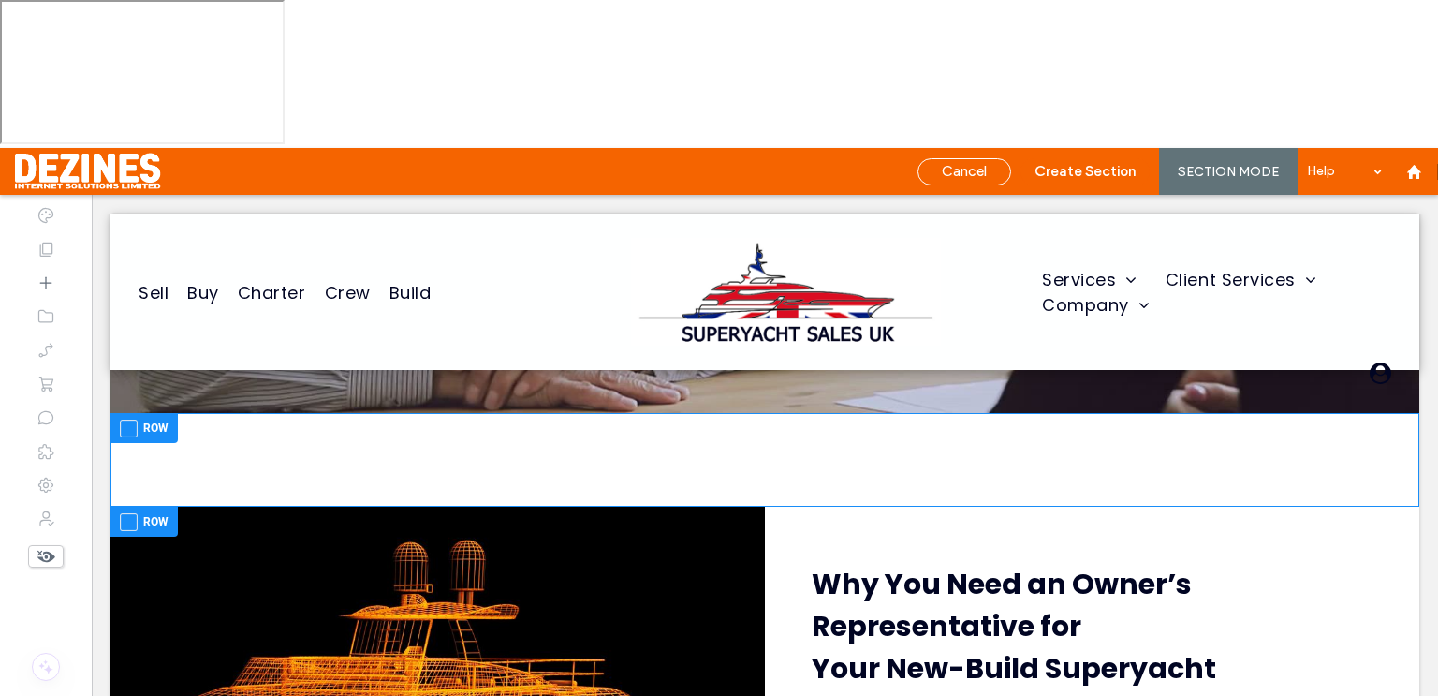
scroll to position [798, 0]
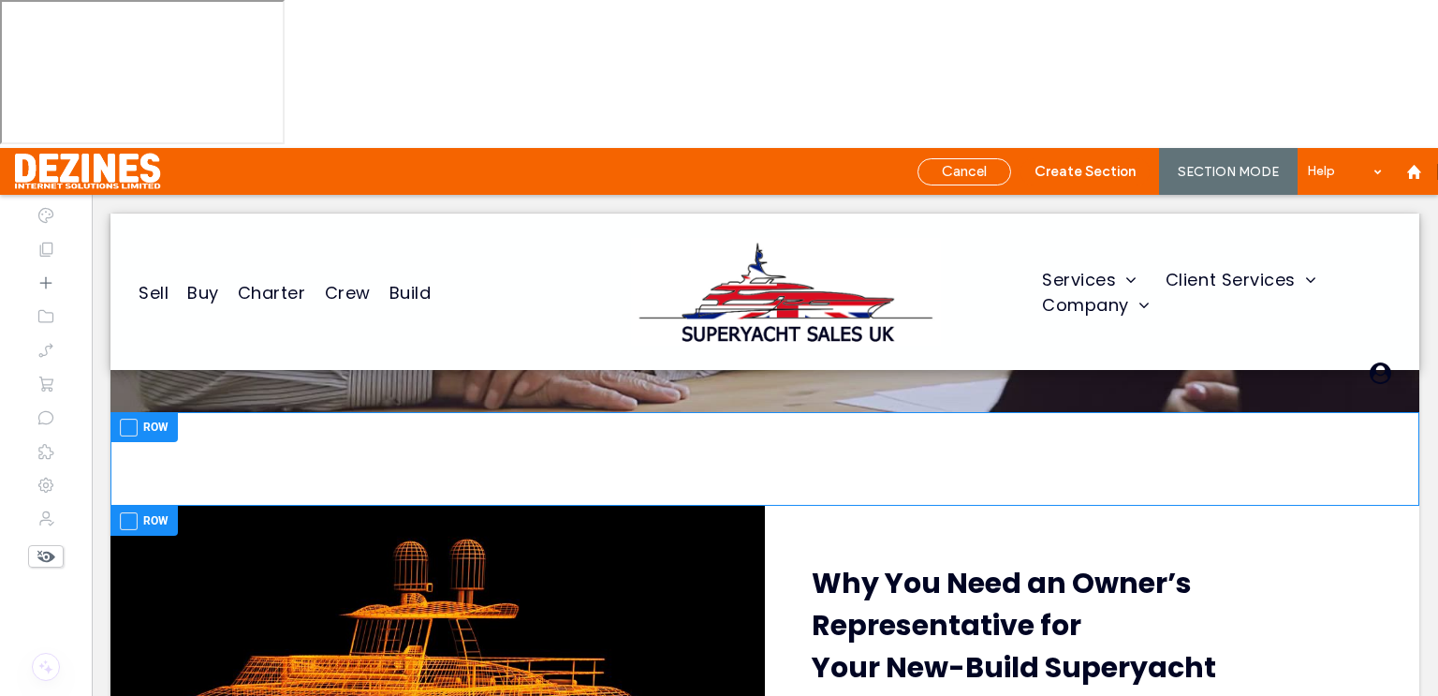
click at [127, 426] on span at bounding box center [129, 428] width 18 height 18
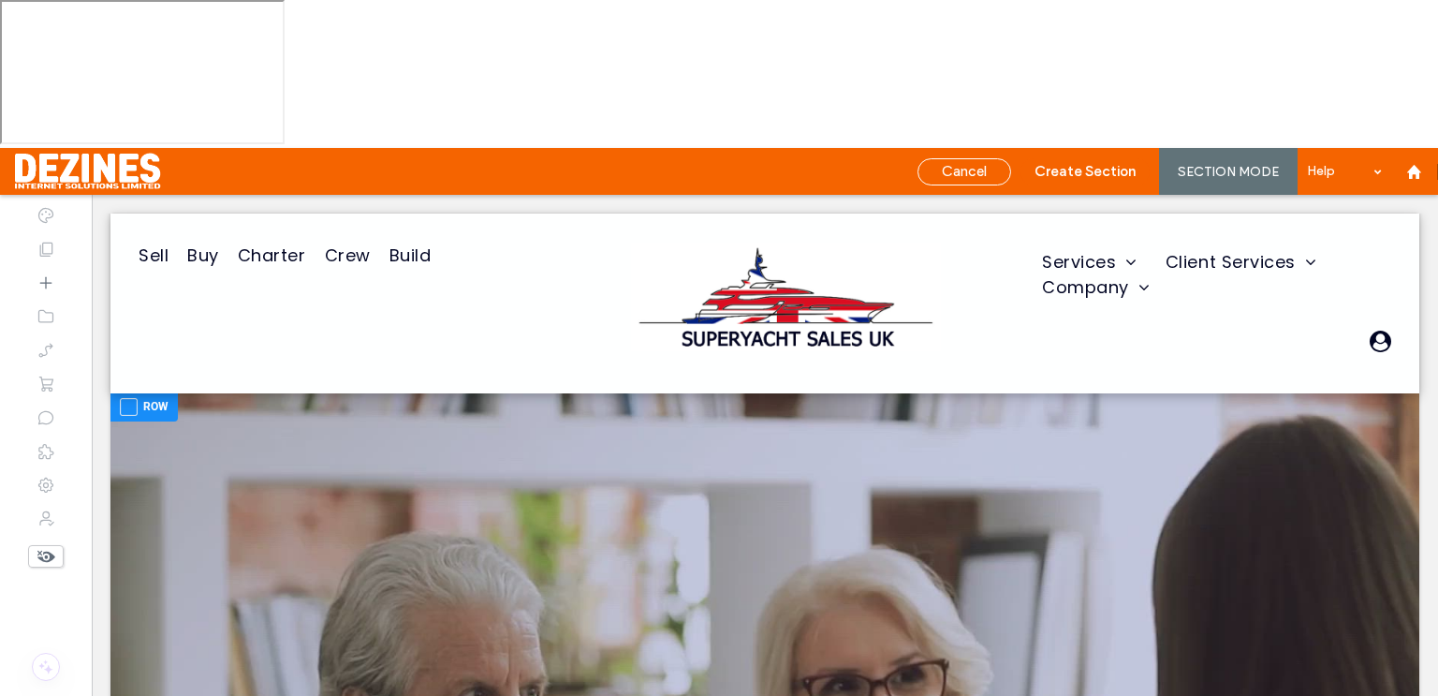
scroll to position [0, 0]
click at [125, 409] on span at bounding box center [129, 409] width 18 height 18
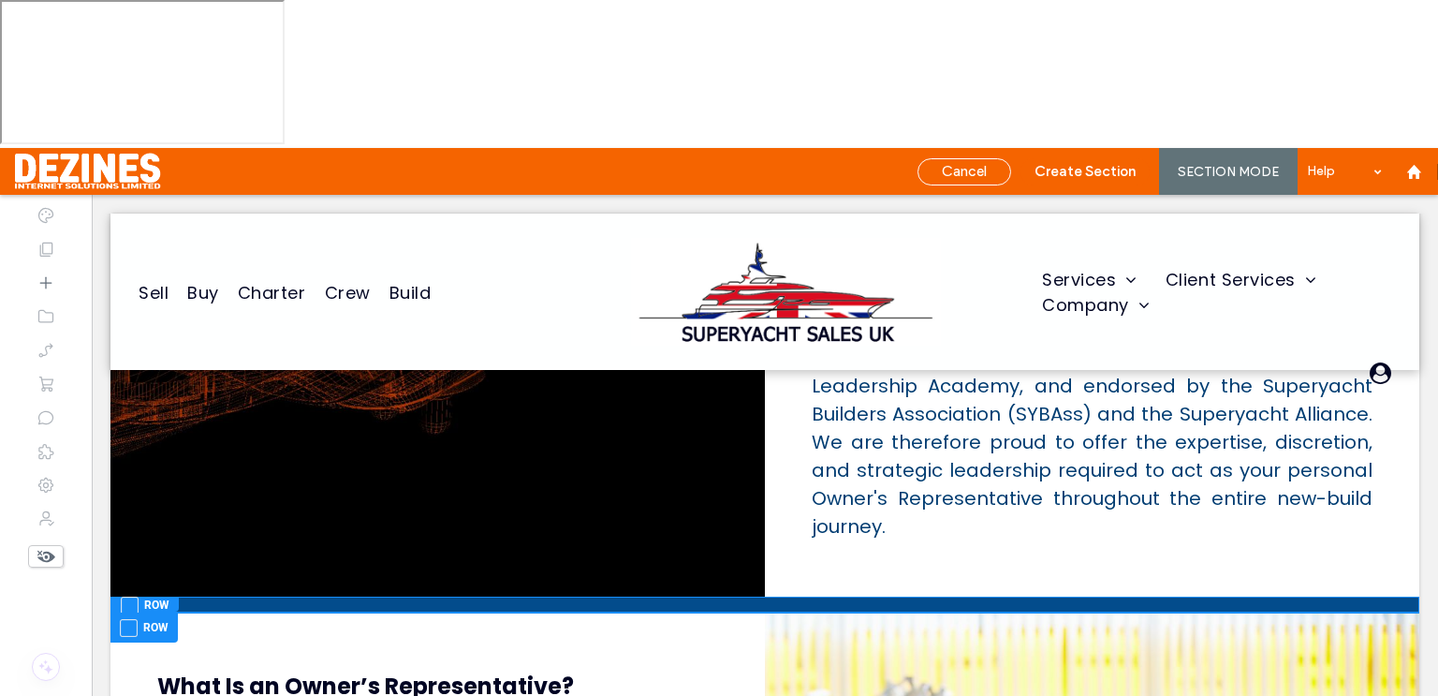
scroll to position [1736, 0]
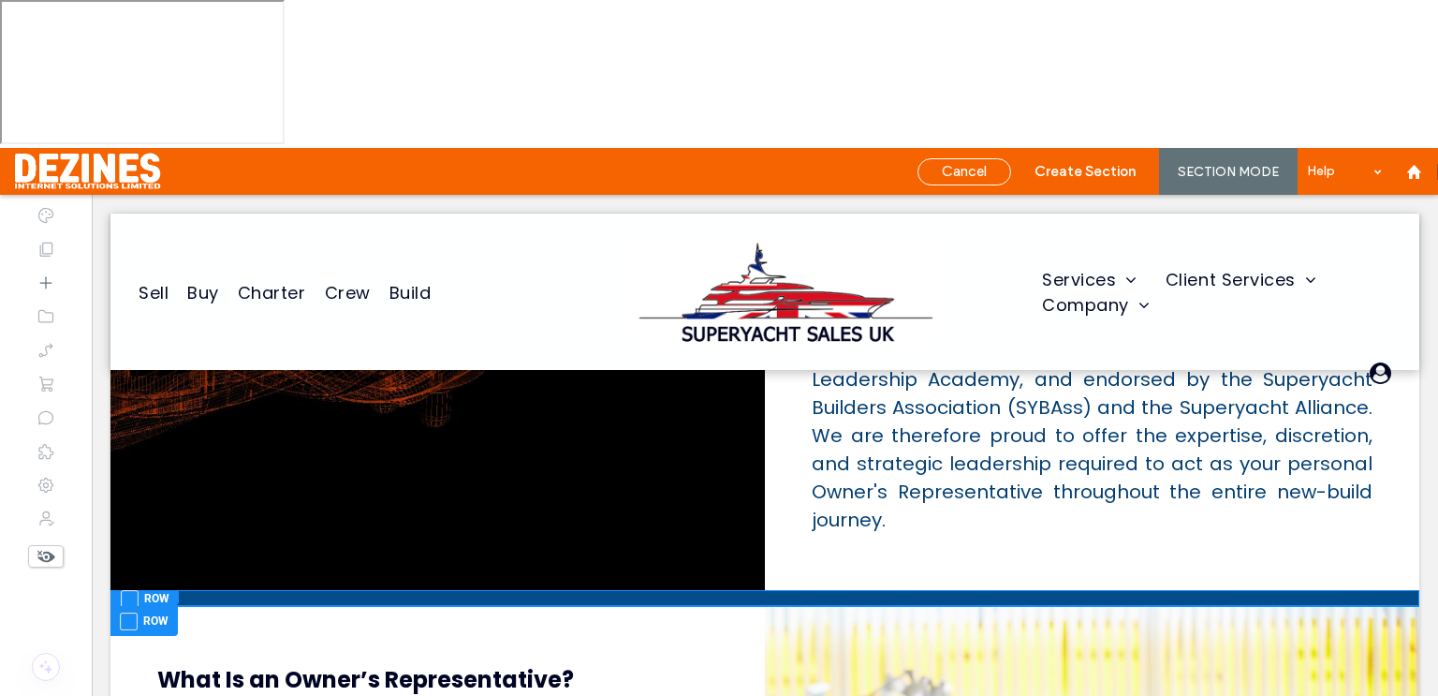
click at [127, 599] on span at bounding box center [130, 599] width 18 height 18
click at [131, 624] on span at bounding box center [129, 621] width 18 height 18
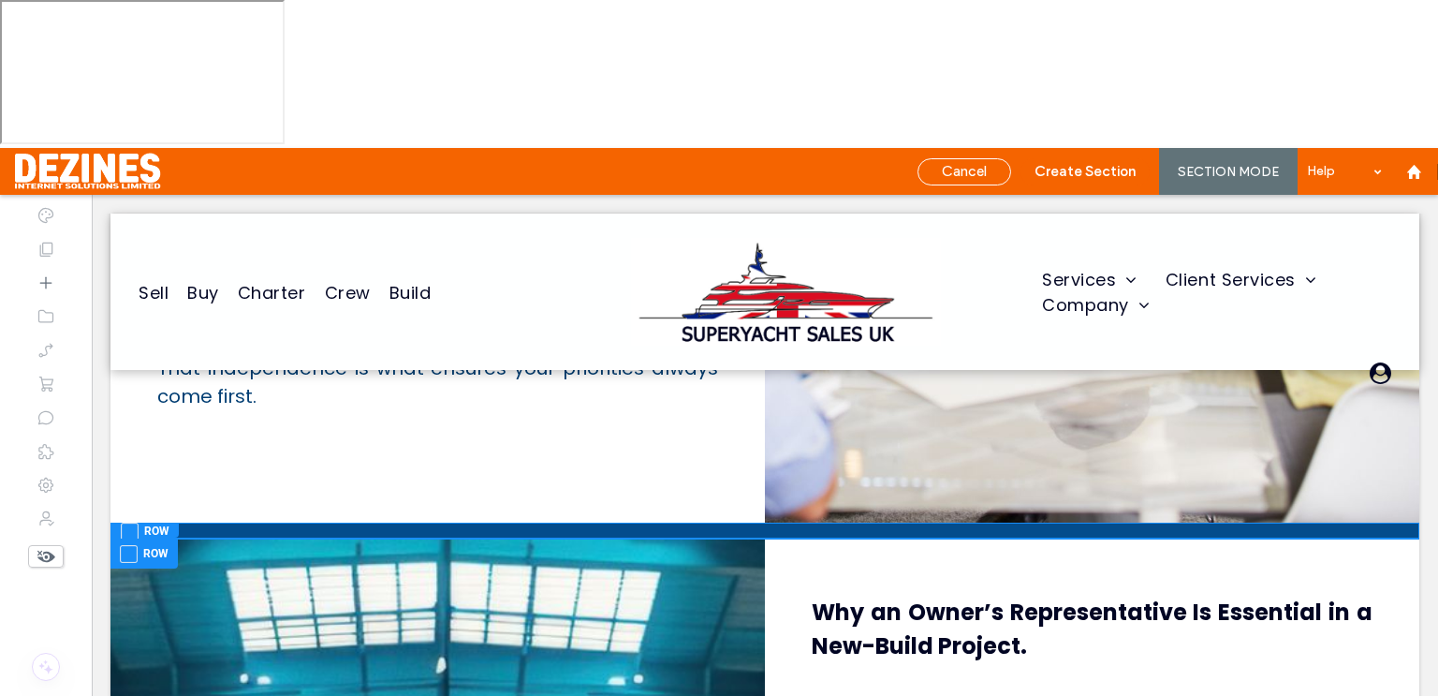
scroll to position [2682, 0]
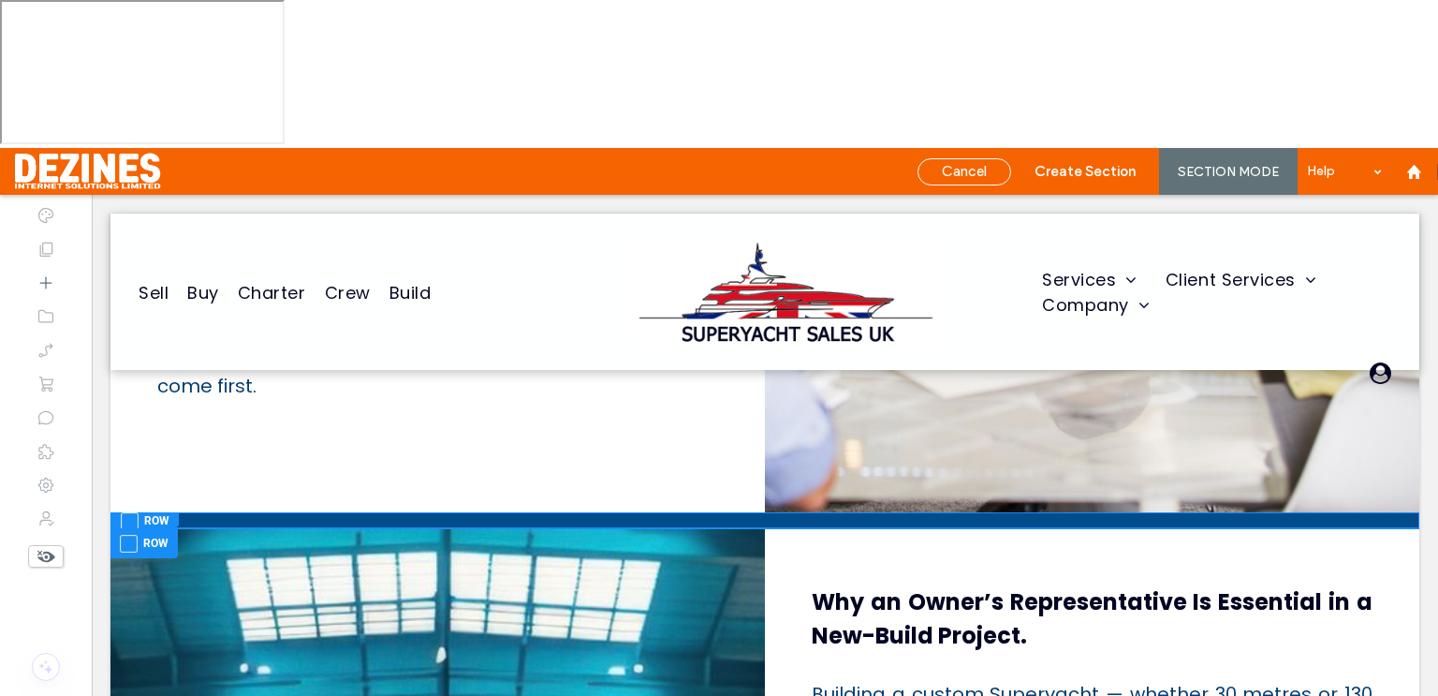
click at [131, 518] on span at bounding box center [130, 521] width 18 height 18
click at [129, 543] on span at bounding box center [129, 544] width 18 height 18
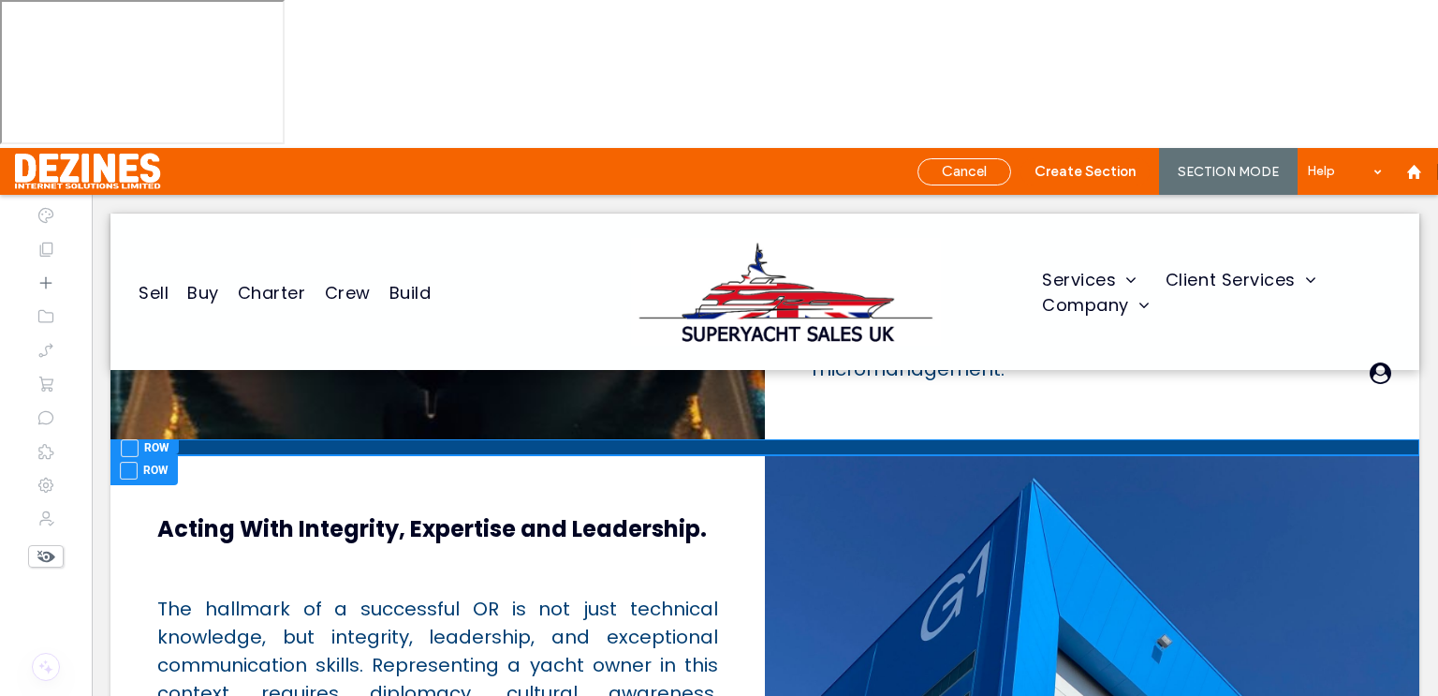
scroll to position [4176, 0]
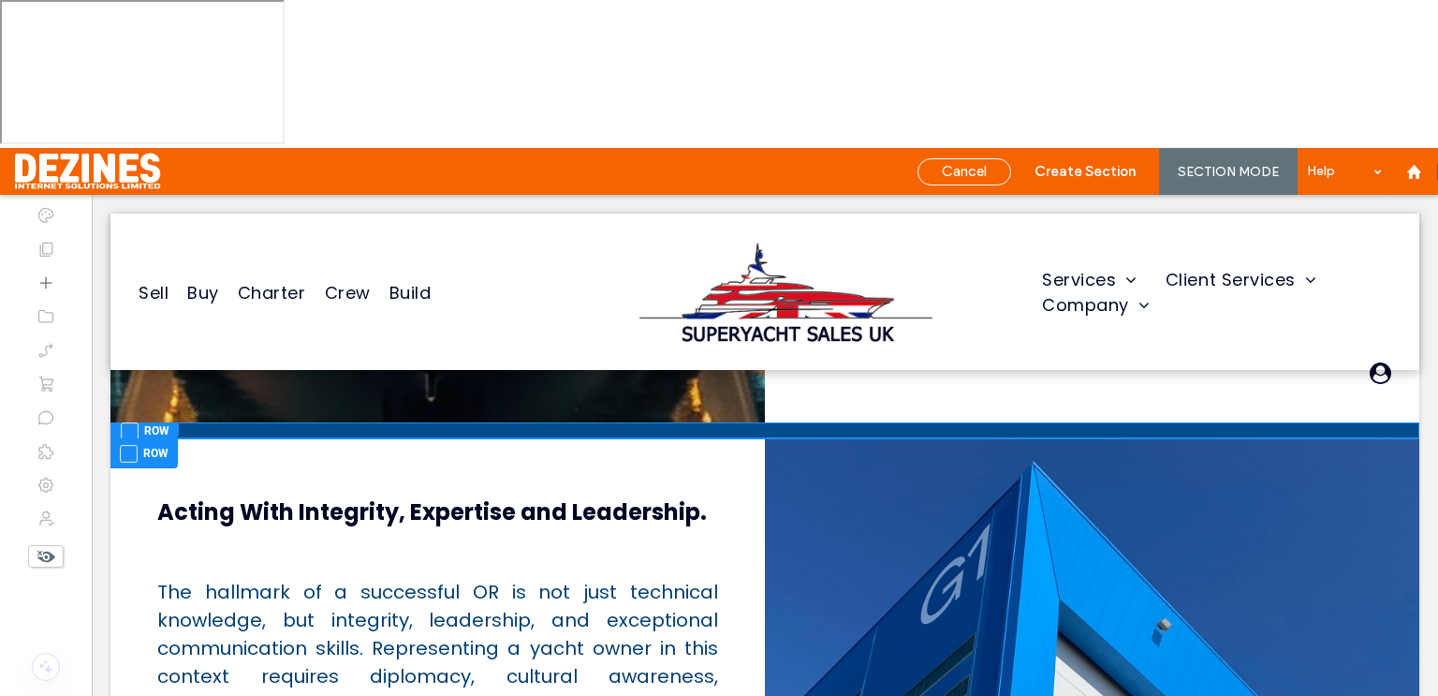
click at [130, 428] on span at bounding box center [130, 431] width 18 height 18
click at [127, 457] on span at bounding box center [129, 454] width 18 height 18
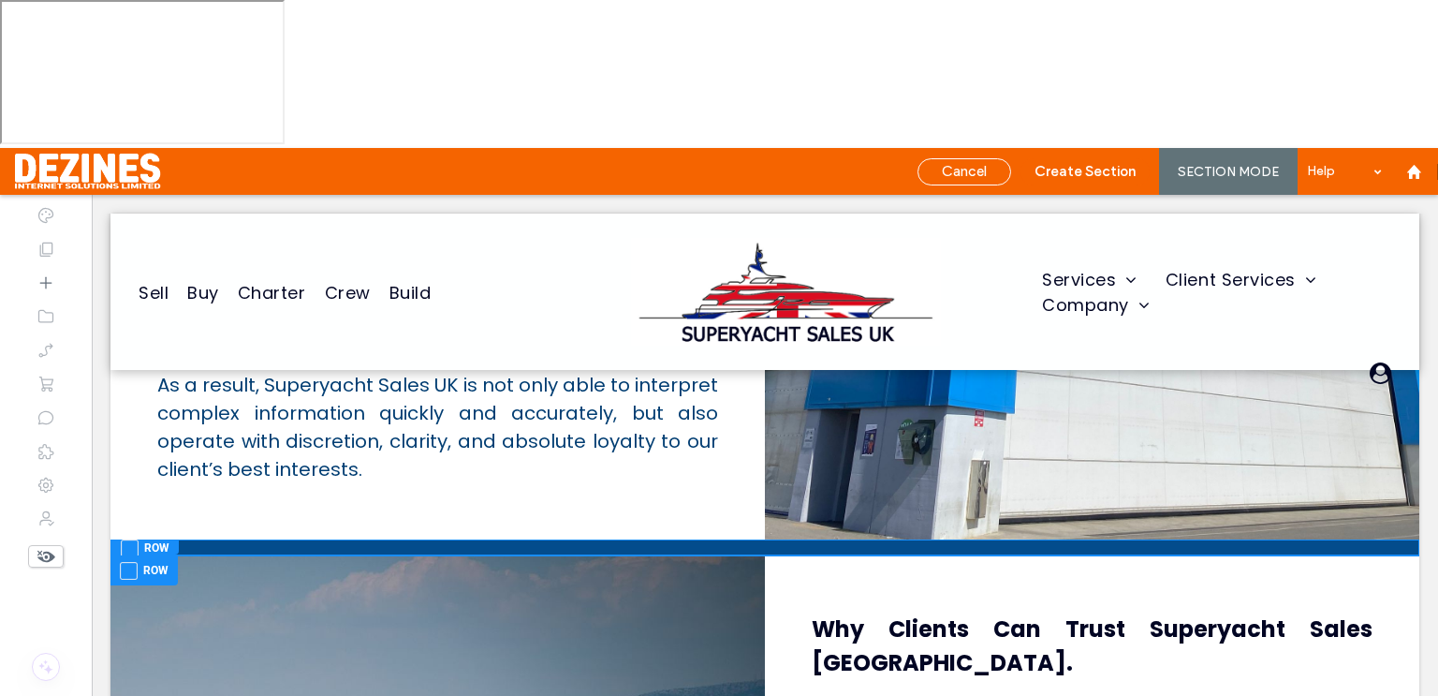
scroll to position [5086, 0]
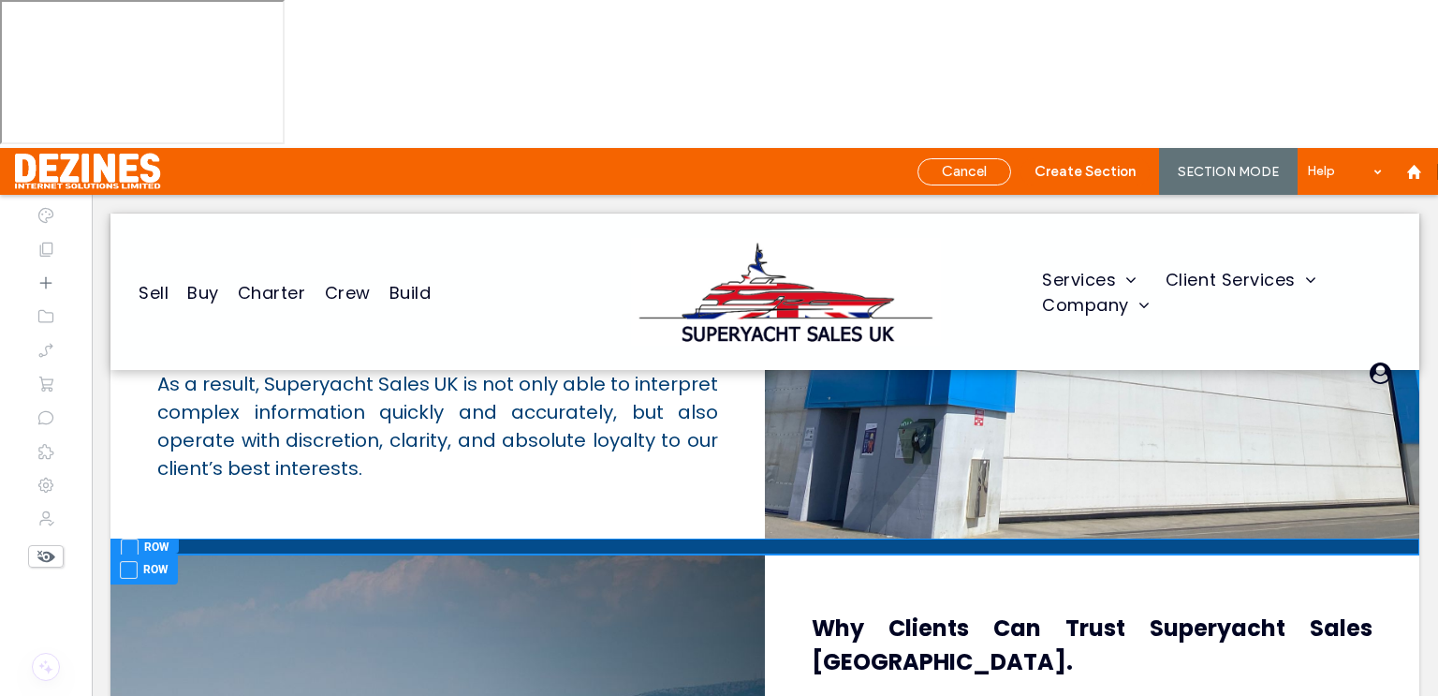
click at [131, 538] on span at bounding box center [130, 547] width 18 height 18
click at [129, 561] on span at bounding box center [129, 570] width 18 height 18
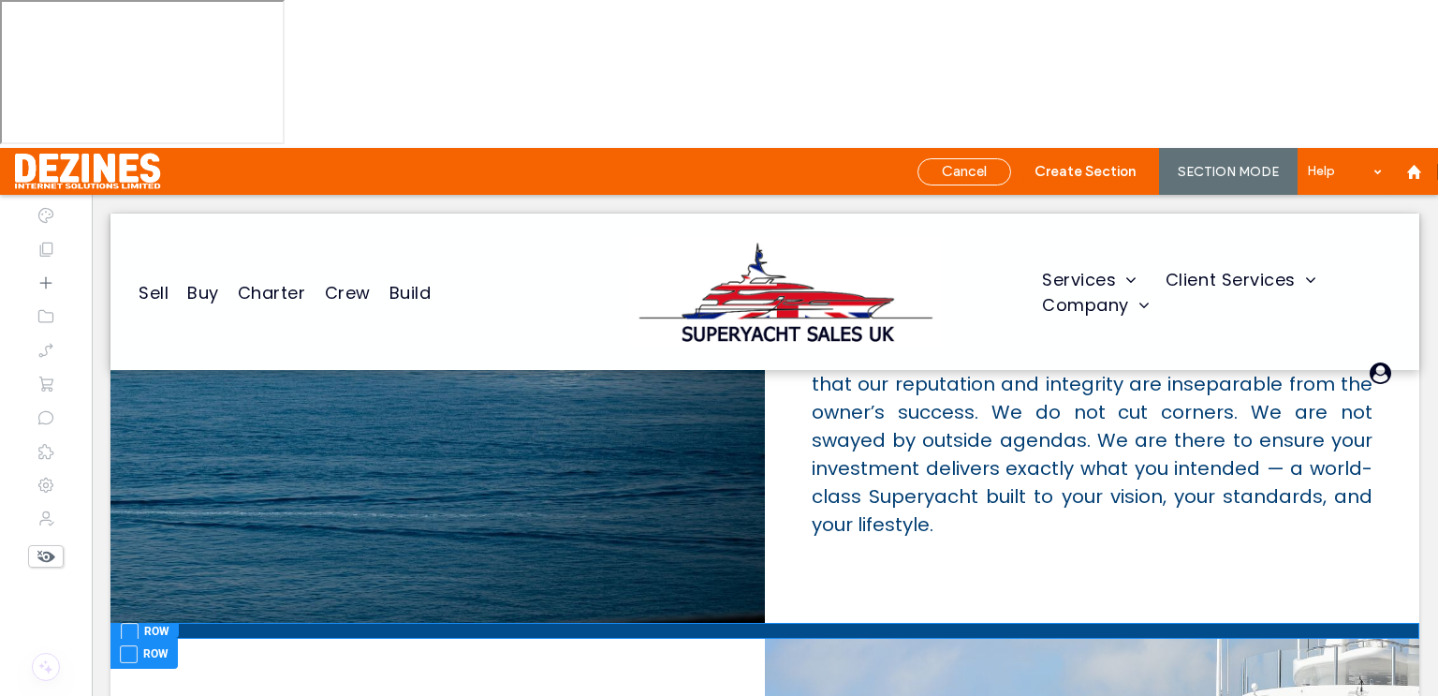
scroll to position [5839, 0]
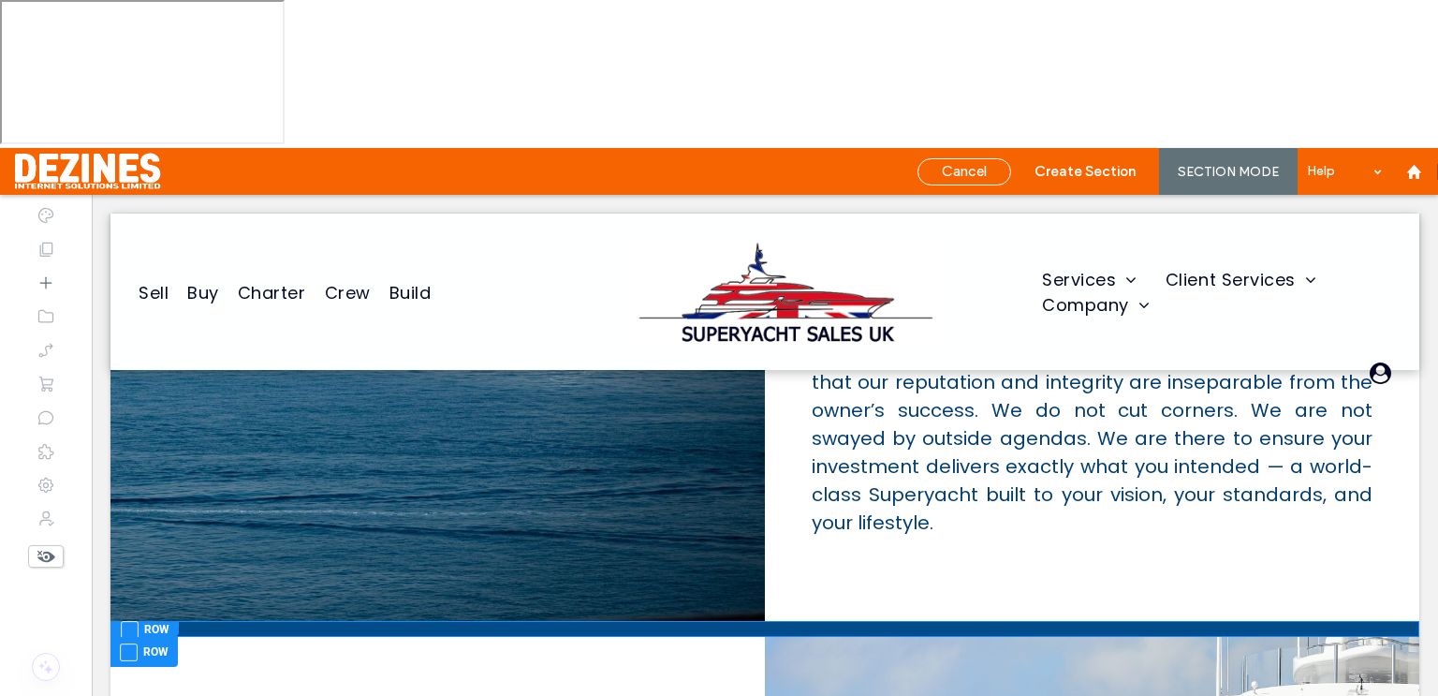
click at [132, 621] on span at bounding box center [130, 630] width 18 height 18
click at [129, 643] on span at bounding box center [129, 652] width 18 height 18
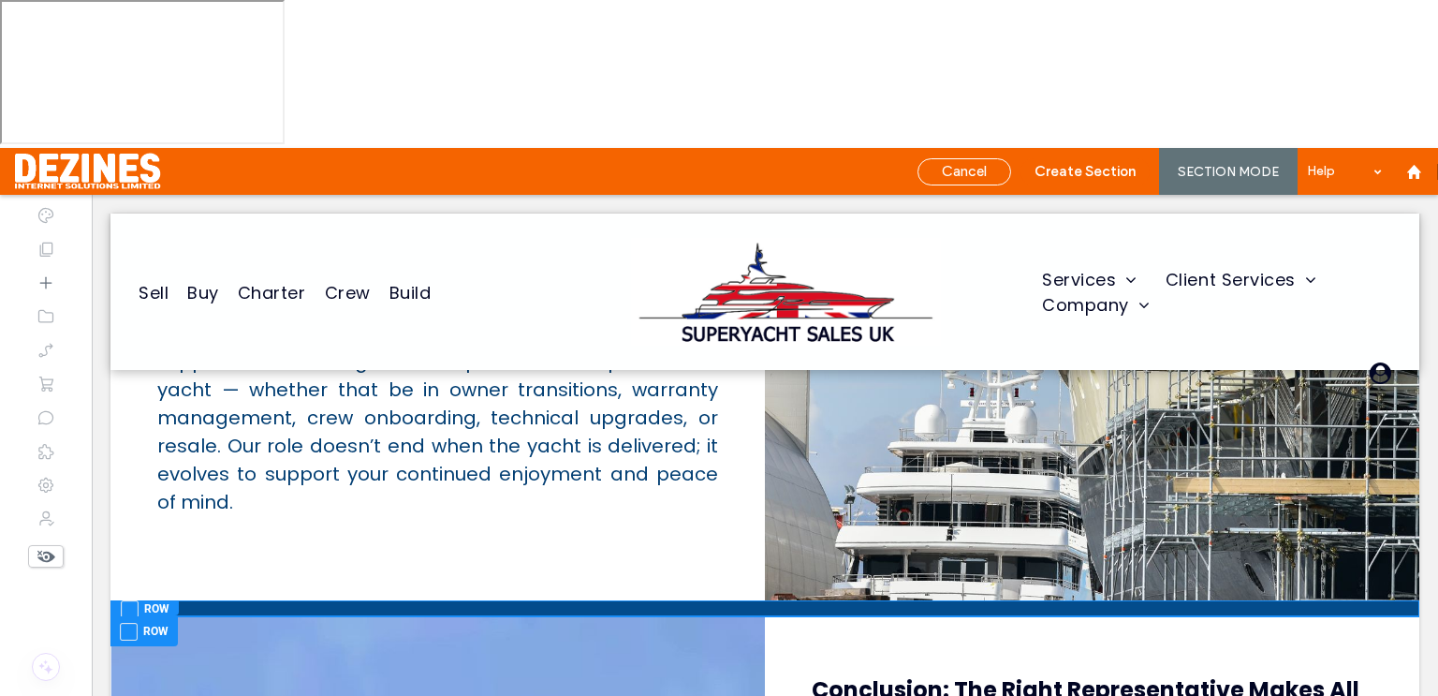
scroll to position [6632, 0]
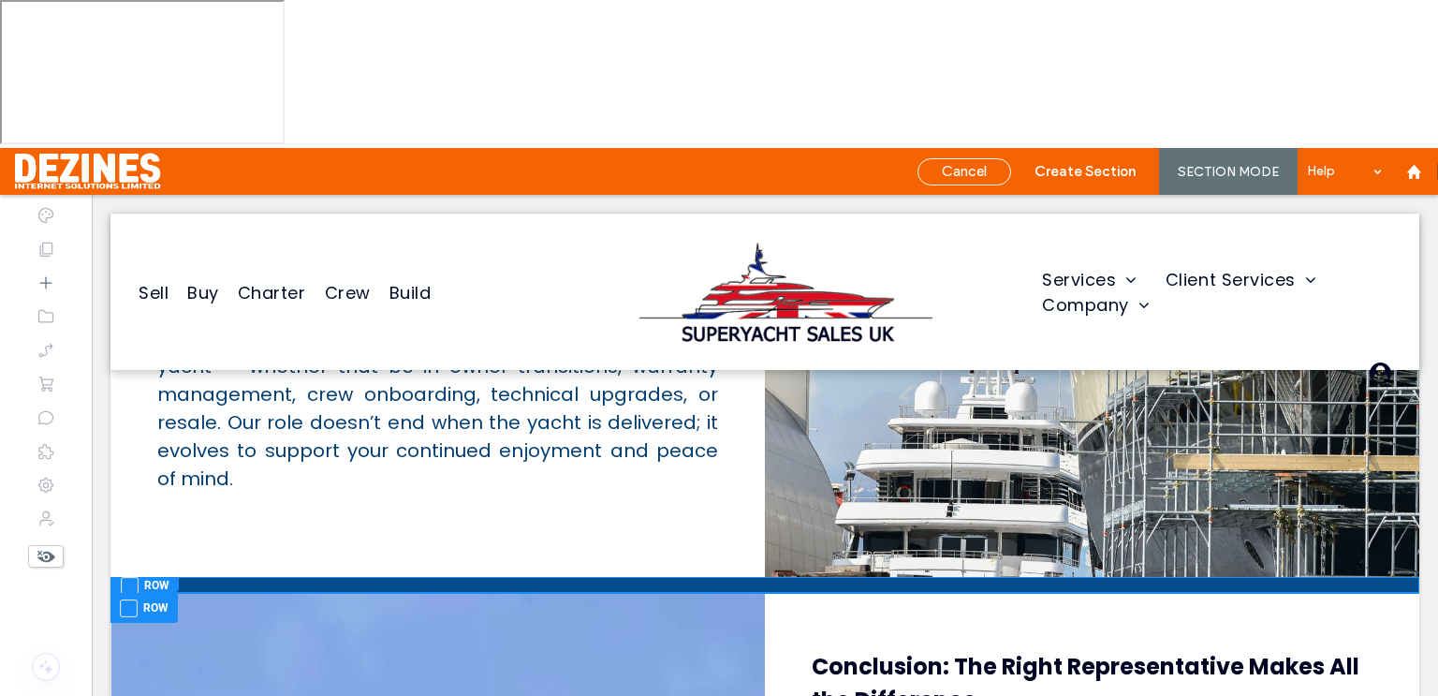
click at [128, 577] on span at bounding box center [130, 586] width 18 height 18
click at [133, 599] on span at bounding box center [129, 608] width 18 height 18
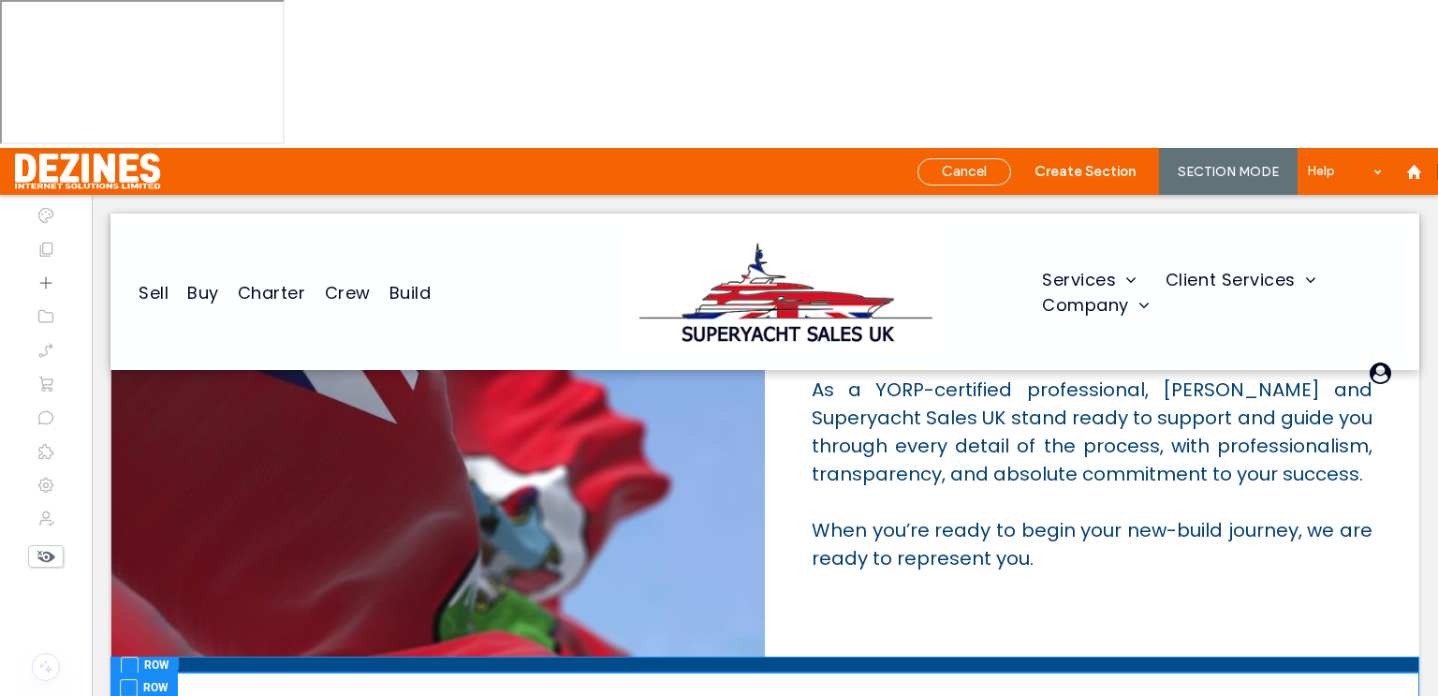
scroll to position [7333, 0]
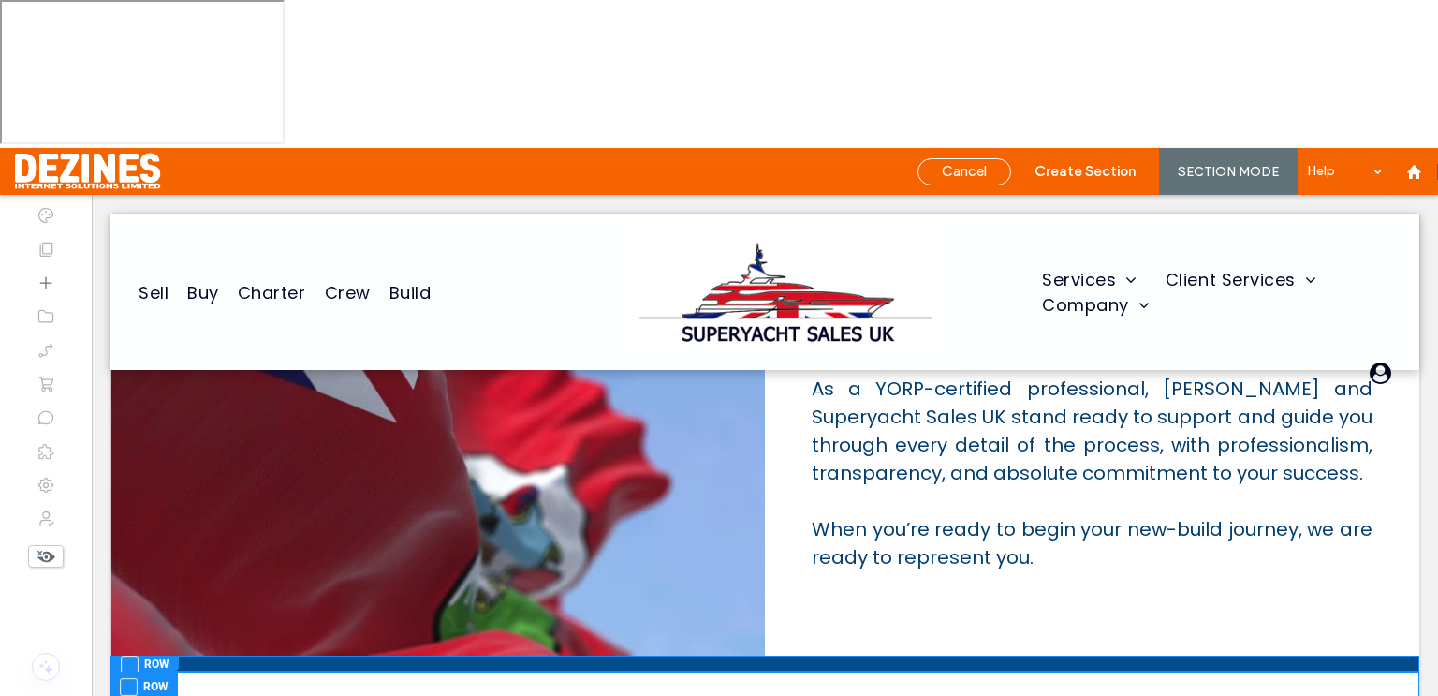
click at [129, 655] on span at bounding box center [130, 664] width 18 height 18
click at [125, 678] on span at bounding box center [129, 687] width 18 height 18
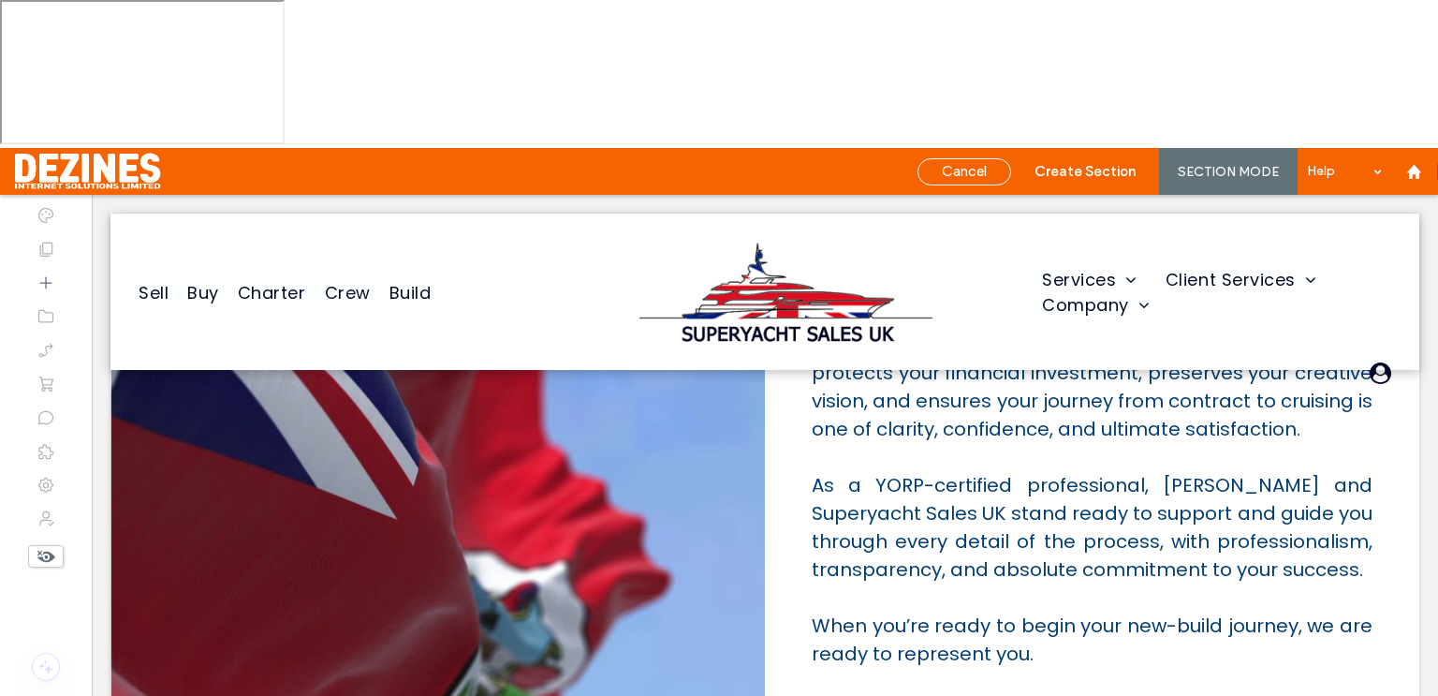
scroll to position [7235, 0]
click at [1077, 158] on button "Create Section" at bounding box center [1085, 171] width 129 height 27
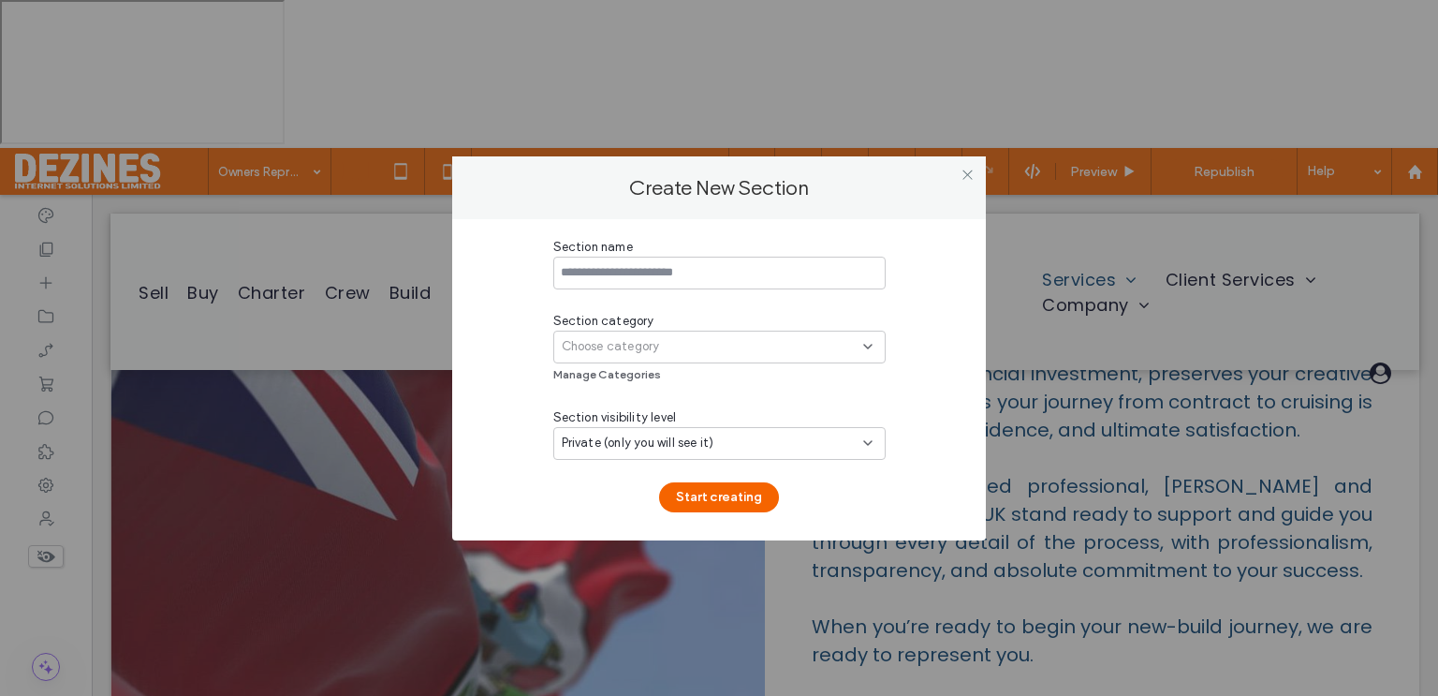
click at [614, 267] on input at bounding box center [719, 273] width 332 height 33
type input "**********"
click at [637, 353] on span "Choose category" at bounding box center [611, 346] width 98 height 19
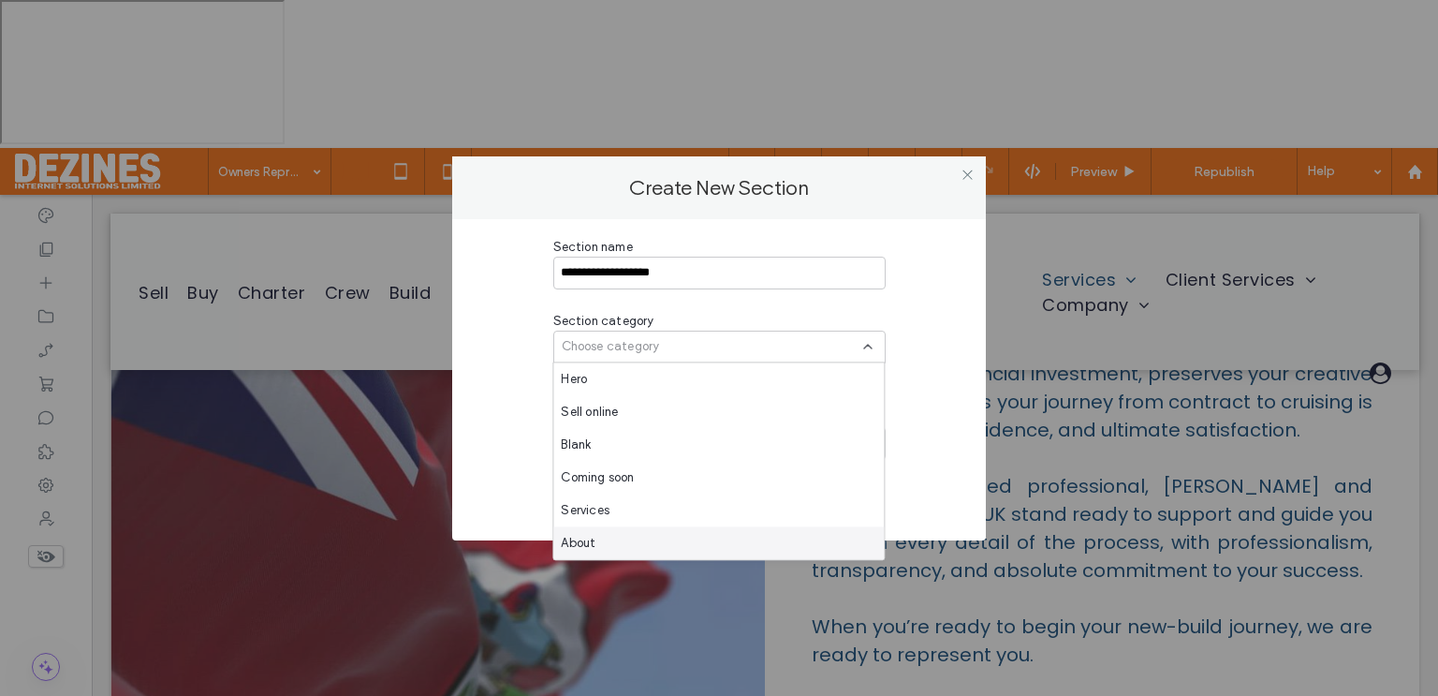
click at [627, 542] on div "About" at bounding box center [718, 542] width 331 height 33
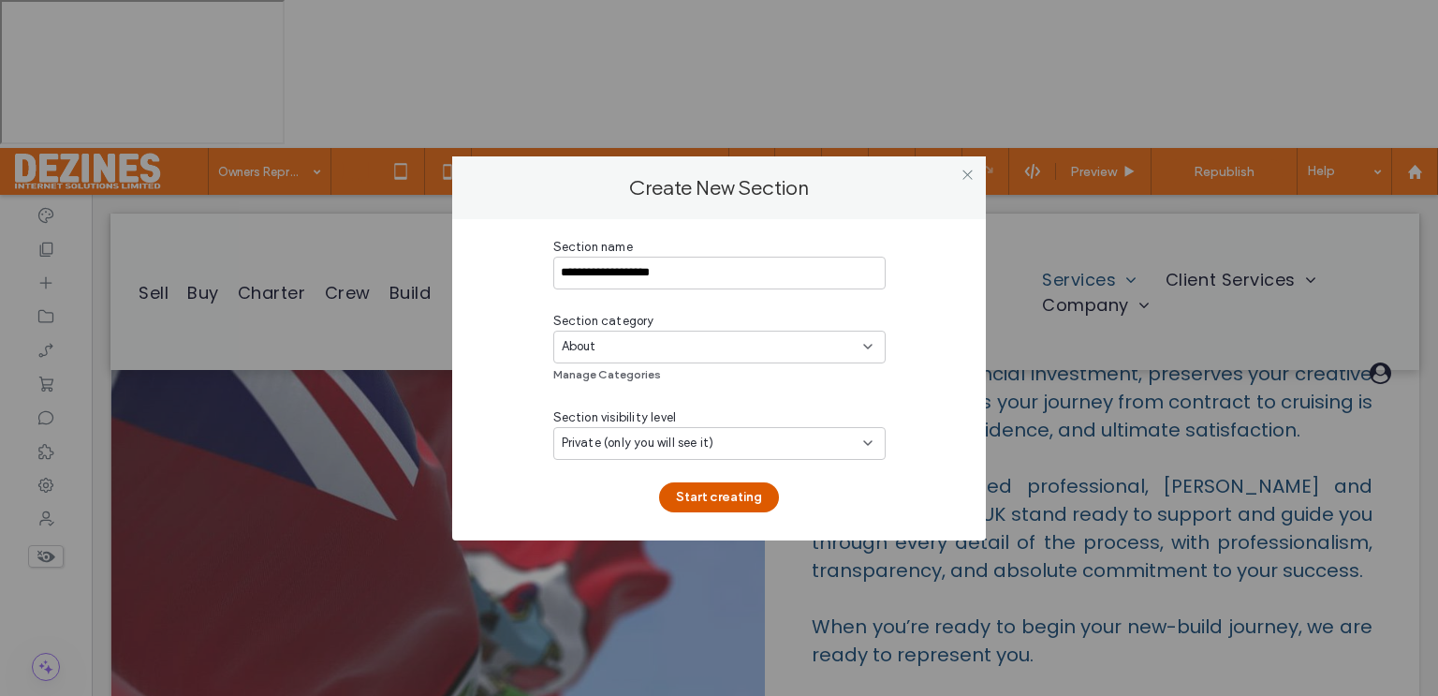
click at [712, 495] on button "Start creating" at bounding box center [719, 497] width 120 height 30
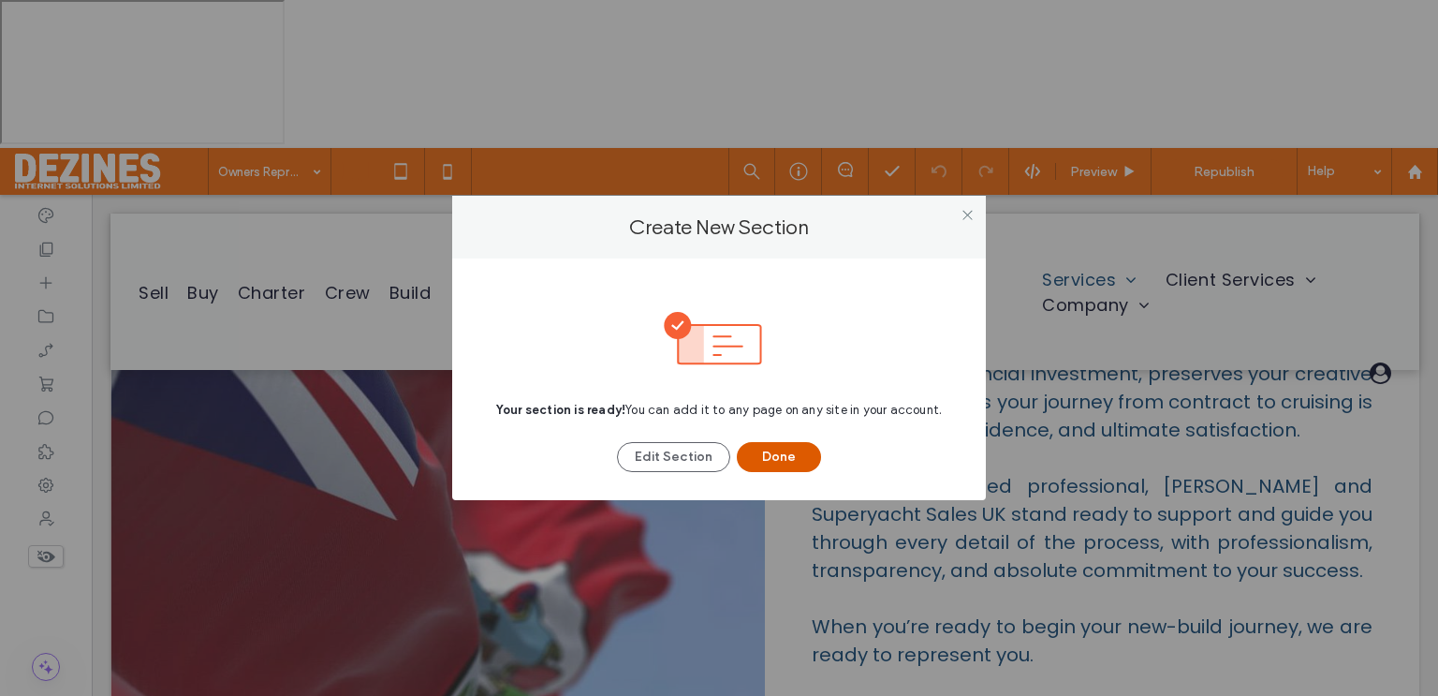
click at [757, 446] on button "Done" at bounding box center [779, 457] width 84 height 30
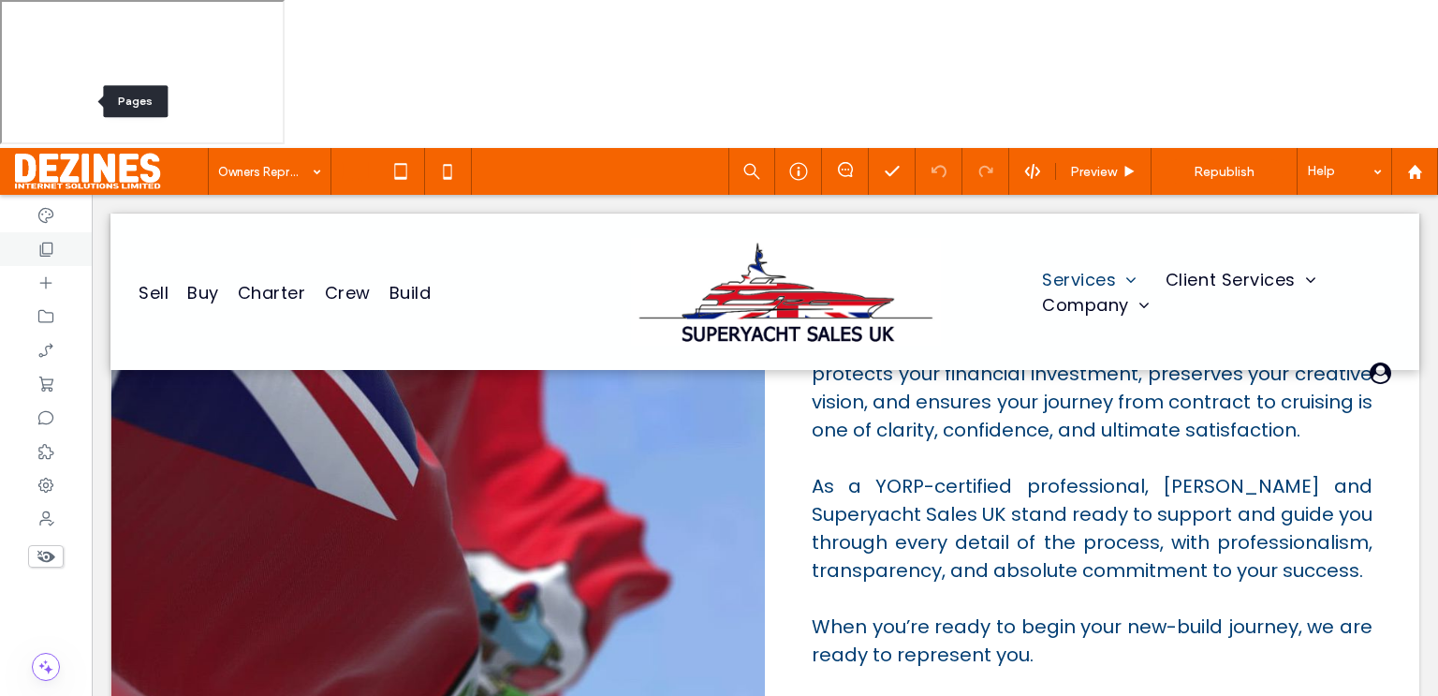
click at [54, 240] on icon at bounding box center [46, 249] width 19 height 19
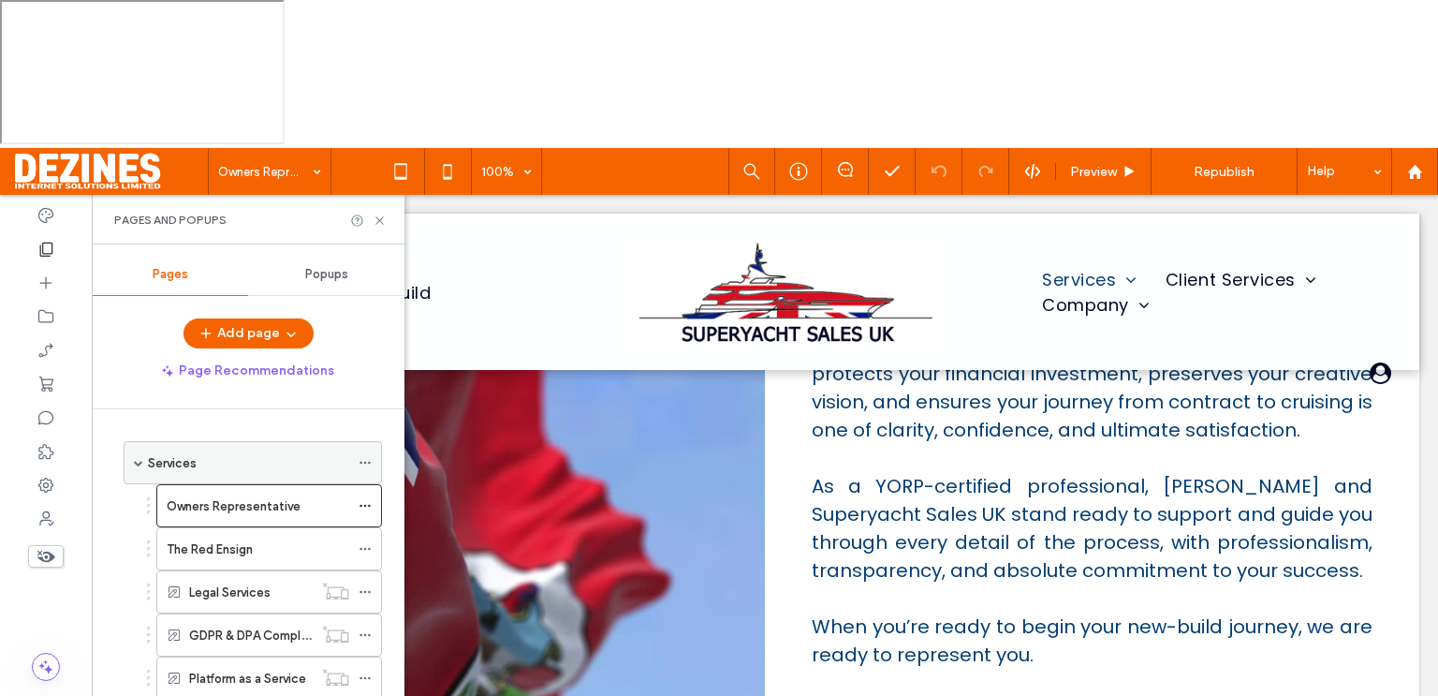
click at [136, 458] on span at bounding box center [138, 462] width 9 height 9
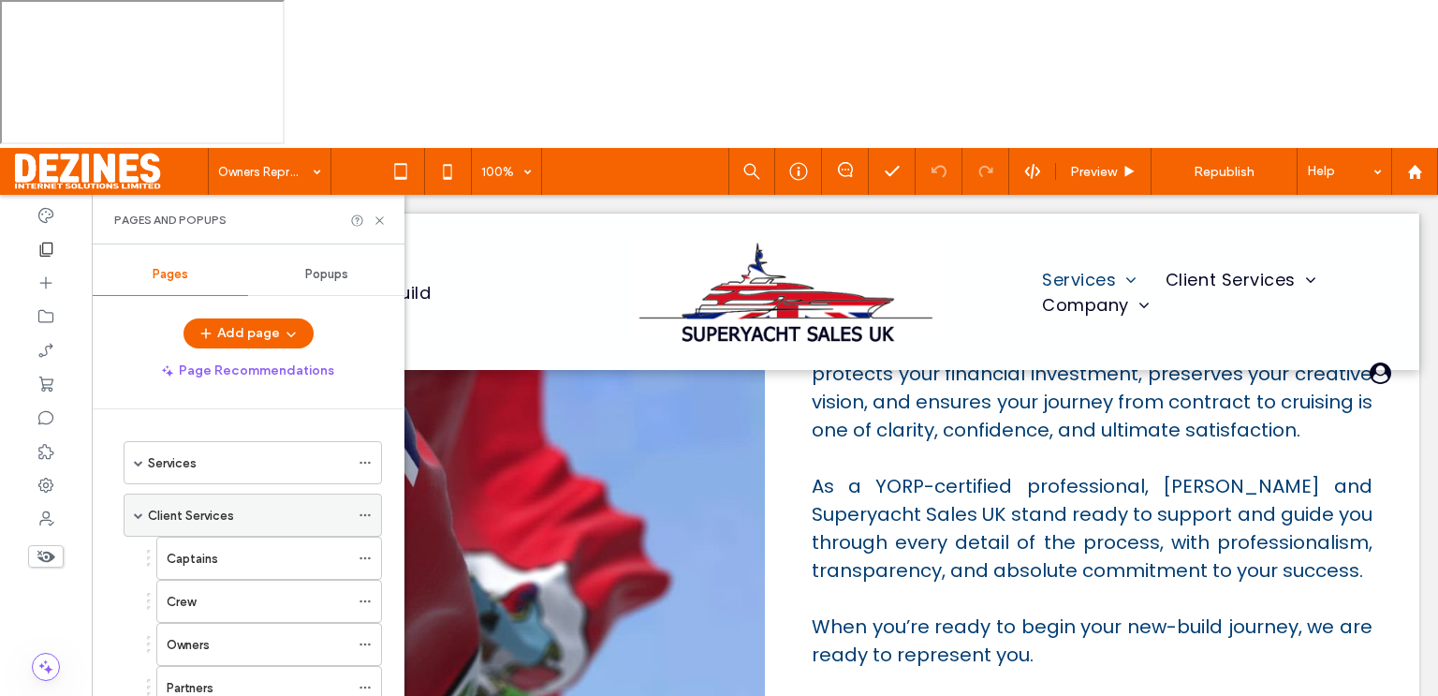
click at [139, 510] on span at bounding box center [138, 514] width 9 height 9
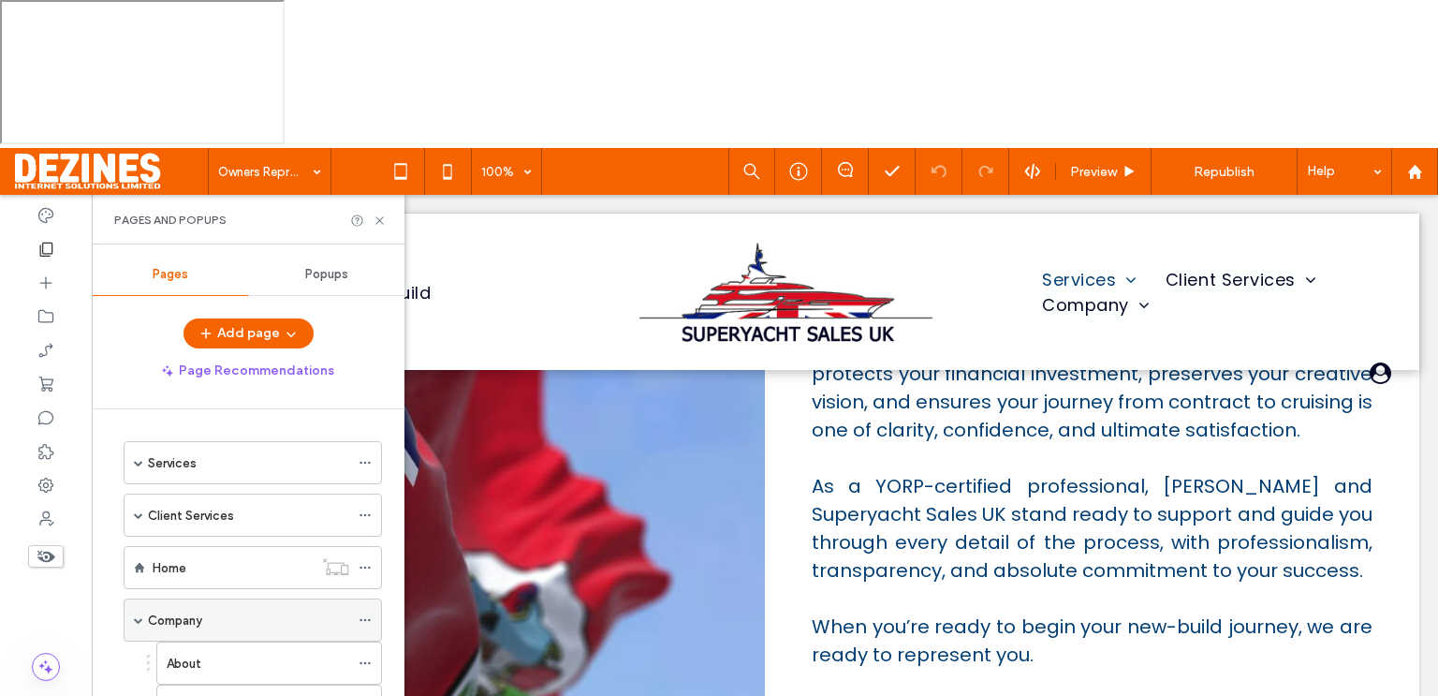
click at [134, 615] on span at bounding box center [138, 619] width 9 height 9
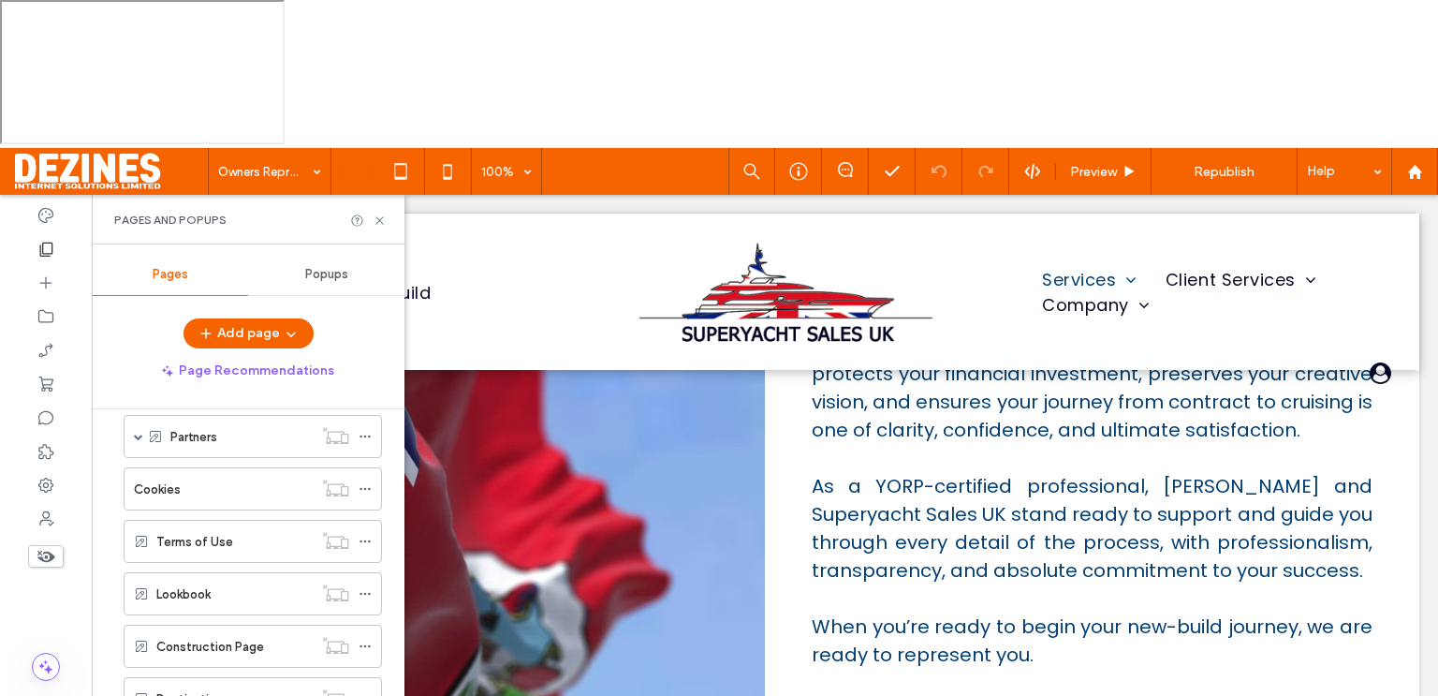
scroll to position [595, 0]
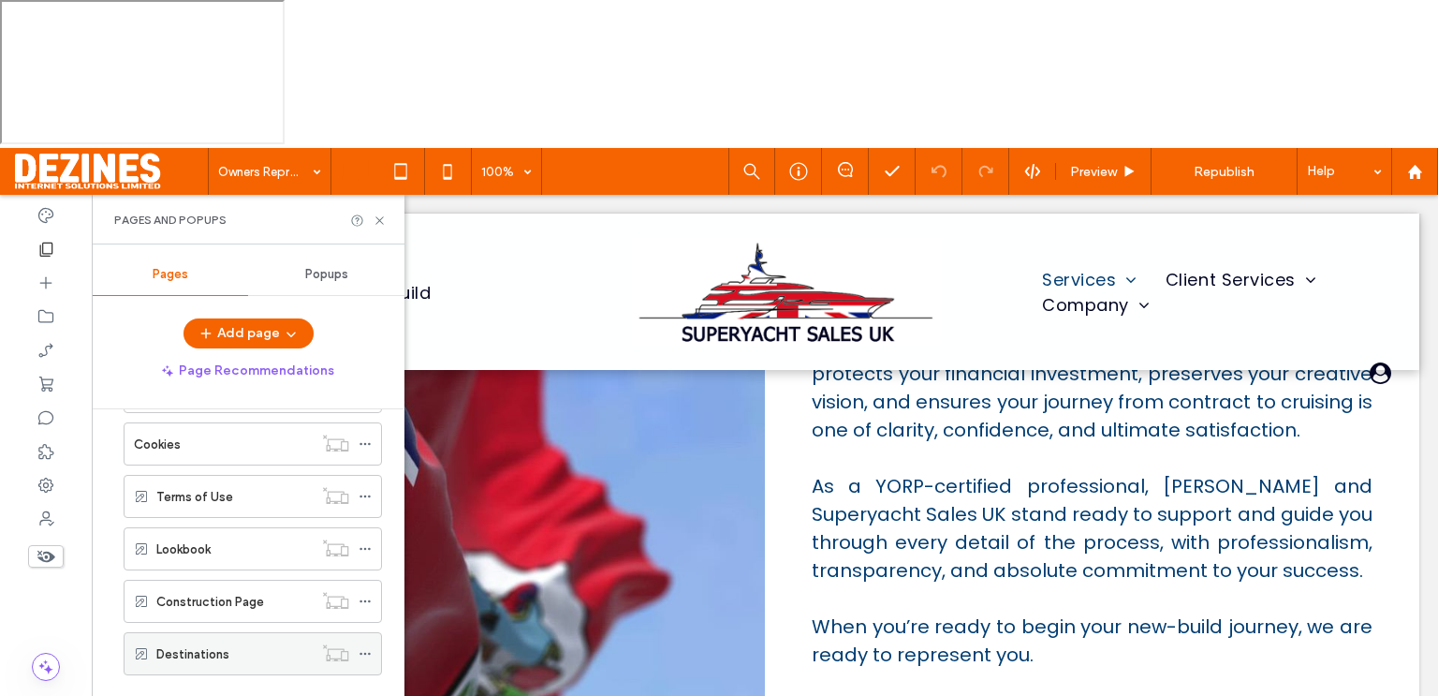
click at [225, 638] on label "Destinations" at bounding box center [192, 654] width 73 height 33
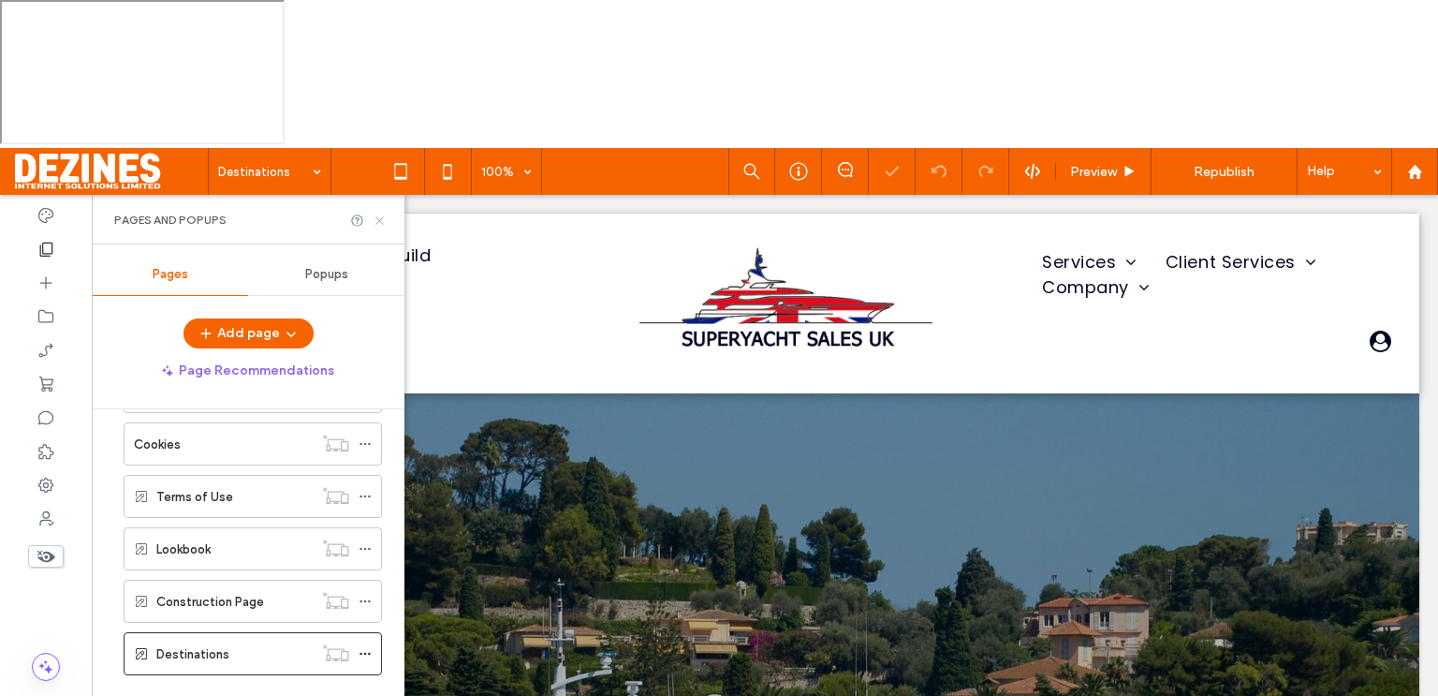
click at [379, 213] on icon at bounding box center [380, 220] width 14 height 14
